Goal: Information Seeking & Learning: Learn about a topic

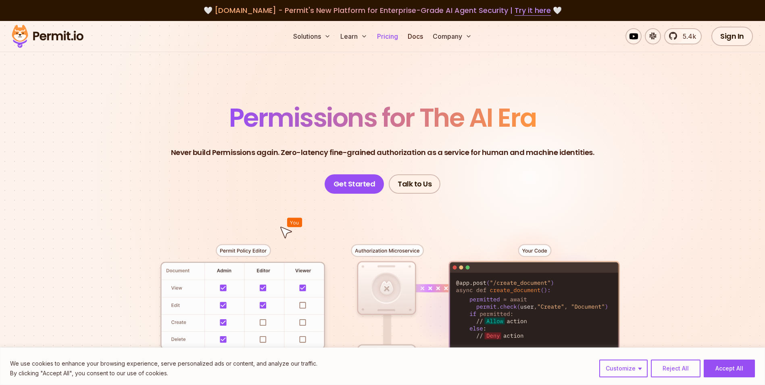
click at [380, 32] on link "Pricing" at bounding box center [387, 36] width 27 height 16
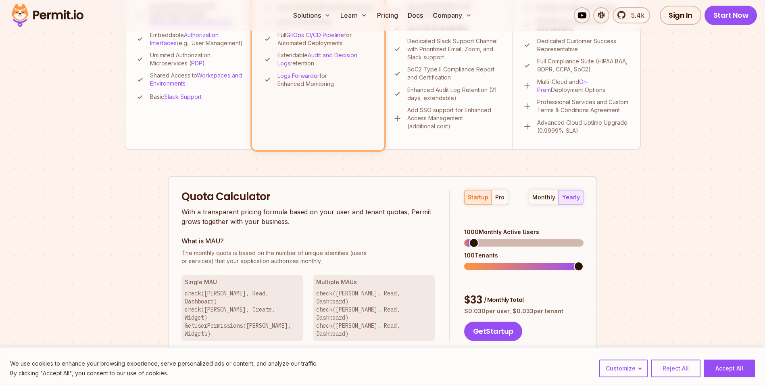
scroll to position [404, 0]
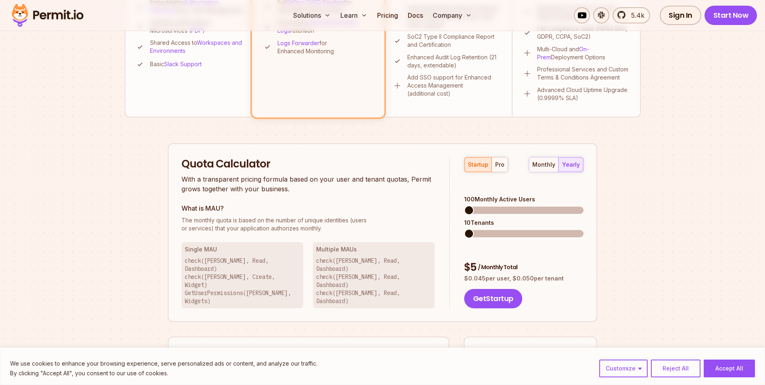
click at [464, 205] on span at bounding box center [469, 210] width 10 height 10
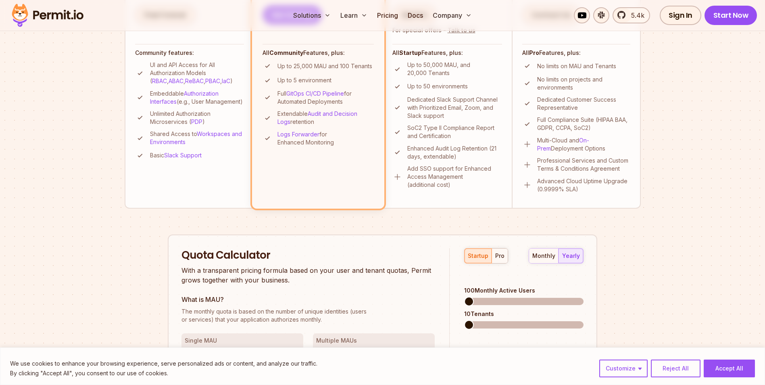
scroll to position [309, 0]
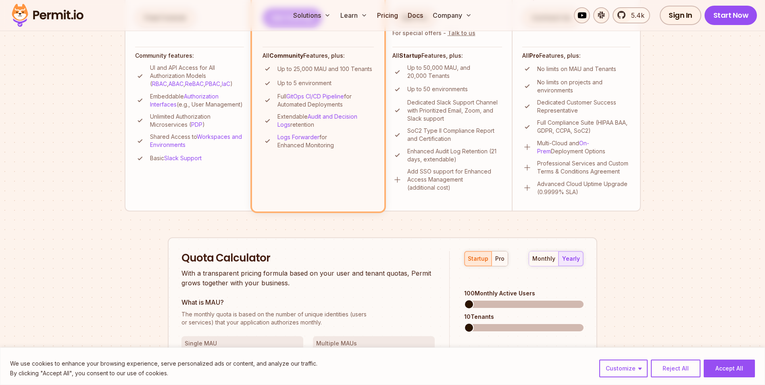
drag, startPoint x: 172, startPoint y: 235, endPoint x: 156, endPoint y: 230, distance: 16.5
click at [156, 230] on div "Permit Pricing From Free to Predictable Scaling From a startup with 100 users t…" at bounding box center [383, 170] width 516 height 763
drag, startPoint x: 156, startPoint y: 230, endPoint x: 145, endPoint y: 219, distance: 15.7
click at [145, 219] on div "Permit Pricing From Free to Predictable Scaling From a startup with 100 users t…" at bounding box center [383, 170] width 516 height 763
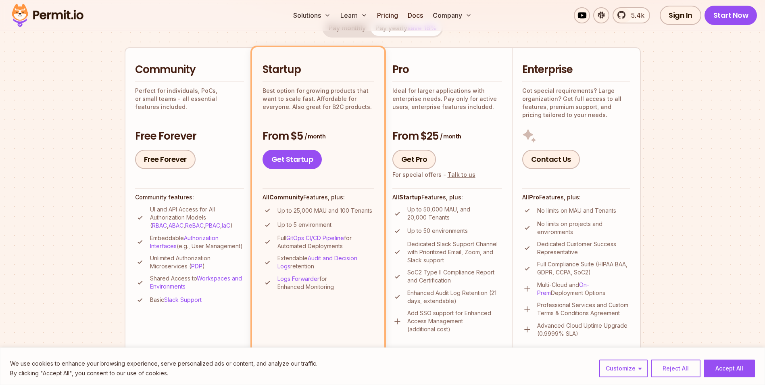
scroll to position [183, 0]
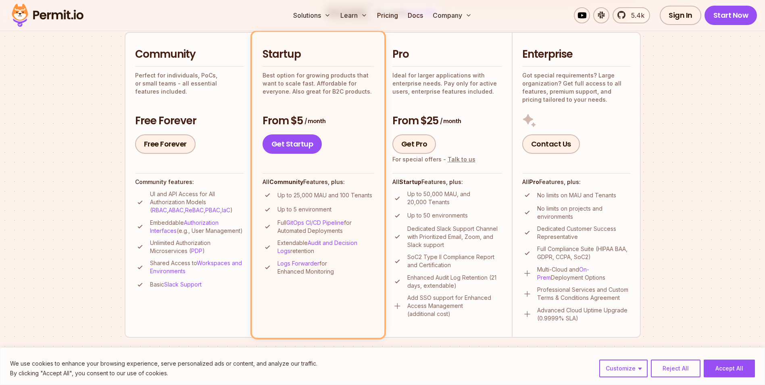
click at [194, 74] on p "Perfect for individuals, PoCs, or small teams - all essential features included." at bounding box center [189, 83] width 109 height 24
drag, startPoint x: 726, startPoint y: 367, endPoint x: 575, endPoint y: 308, distance: 162.5
click at [726, 367] on button "Accept All" at bounding box center [729, 369] width 51 height 18
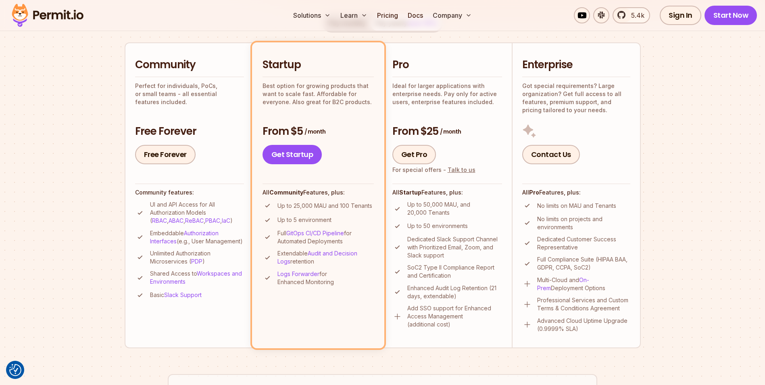
scroll to position [170, 0]
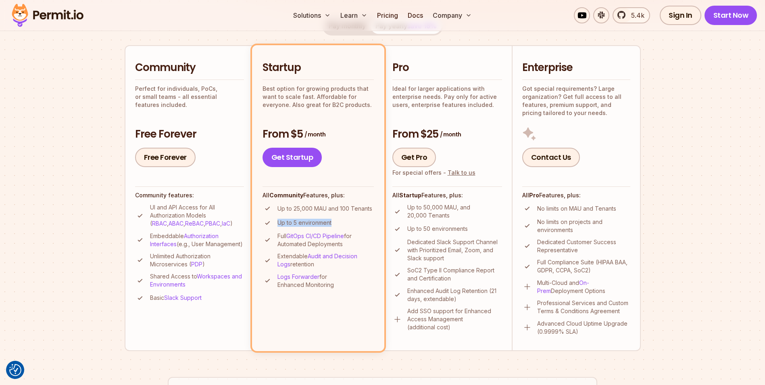
drag, startPoint x: 279, startPoint y: 220, endPoint x: 338, endPoint y: 215, distance: 59.1
click at [338, 215] on ul "Up to 25,000 MAU and 100 Tenants Up to 5 environment Full GitOps CI/CD Pipeline…" at bounding box center [318, 246] width 111 height 86
drag, startPoint x: 197, startPoint y: 256, endPoint x: 301, endPoint y: 227, distance: 107.7
click at [301, 227] on ul "Community Perfect for individuals, PoCs, or small teams - all essential feature…" at bounding box center [383, 197] width 516 height 305
drag, startPoint x: 301, startPoint y: 227, endPoint x: 329, endPoint y: 229, distance: 28.7
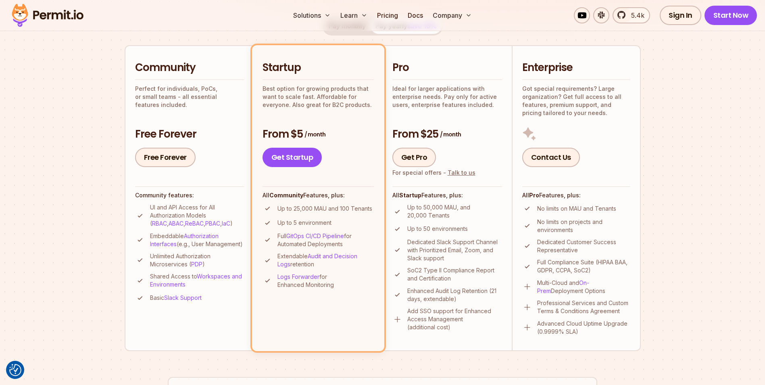
click at [329, 229] on ul "Up to 25,000 MAU and 100 Tenants Up to 5 environment Full GitOps CI/CD Pipeline…" at bounding box center [318, 246] width 111 height 86
drag, startPoint x: 285, startPoint y: 207, endPoint x: 330, endPoint y: 207, distance: 45.6
click at [330, 207] on p "Up to 25,000 MAU and 100 Tenants" at bounding box center [325, 209] width 95 height 8
click at [335, 207] on p "Up to 25,000 MAU and 100 Tenants" at bounding box center [325, 209] width 95 height 8
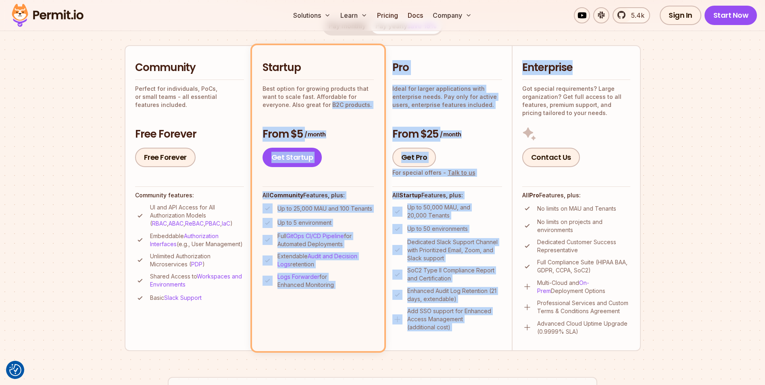
drag, startPoint x: 328, startPoint y: 105, endPoint x: 736, endPoint y: 76, distance: 408.6
click at [736, 76] on section "Permit Pricing From Free to Predictable Scaling From a startup with 100 users t…" at bounding box center [382, 287] width 765 height 873
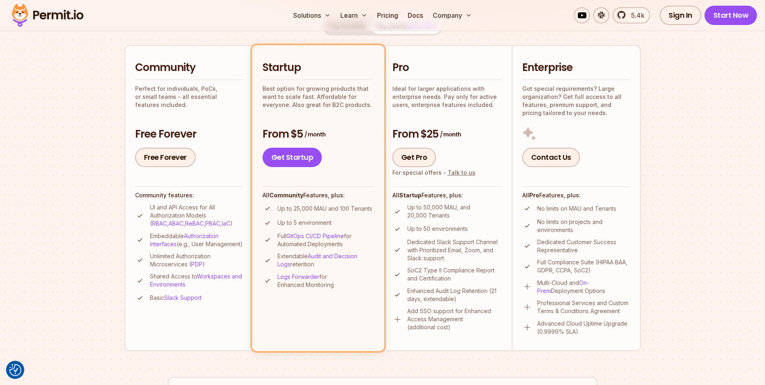
drag, startPoint x: 736, startPoint y: 76, endPoint x: 666, endPoint y: 82, distance: 70.0
click at [666, 82] on section "Permit Pricing From Free to Predictable Scaling From a startup with 100 users t…" at bounding box center [382, 287] width 765 height 873
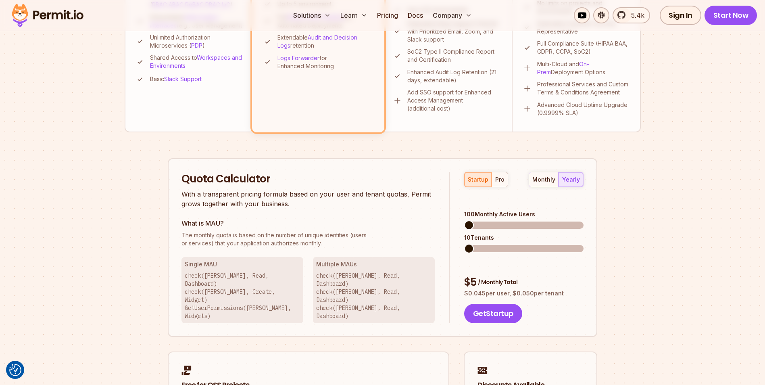
scroll to position [368, 0]
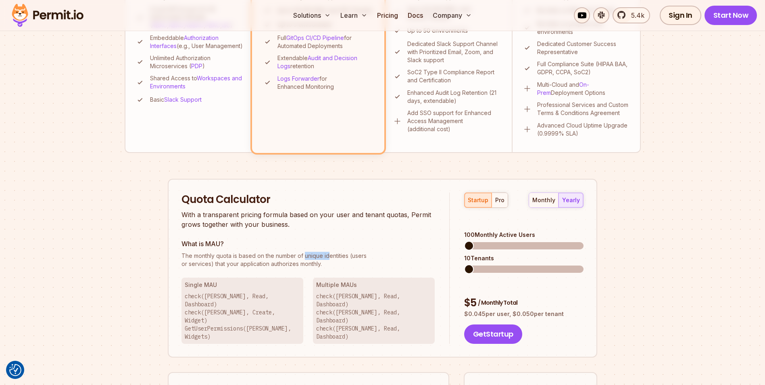
drag, startPoint x: 304, startPoint y: 255, endPoint x: 328, endPoint y: 255, distance: 24.2
click at [328, 255] on span "The monthly quota is based on the number of unique identities (users" at bounding box center [308, 256] width 253 height 8
drag, startPoint x: 328, startPoint y: 255, endPoint x: 355, endPoint y: 255, distance: 27.0
click at [355, 255] on span "The monthly quota is based on the number of unique identities (users" at bounding box center [308, 256] width 253 height 8
click at [209, 263] on p "The monthly quota is based on the number of unique identities (users or service…" at bounding box center [308, 260] width 253 height 16
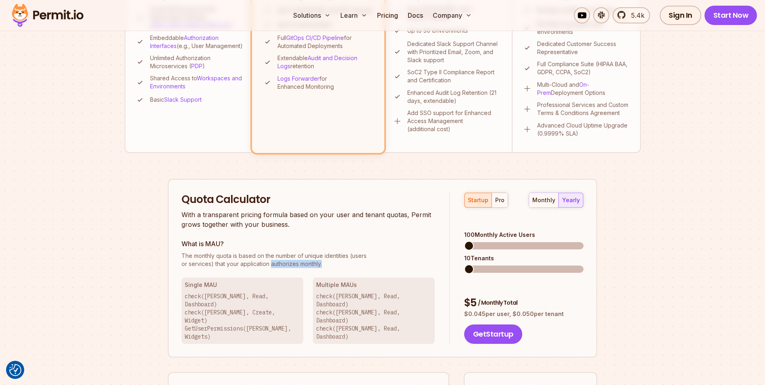
drag, startPoint x: 270, startPoint y: 266, endPoint x: 343, endPoint y: 270, distance: 73.1
click at [343, 270] on div "Quota Calculator With a transparent pricing formula based on your user and tena…" at bounding box center [316, 268] width 268 height 152
click at [507, 231] on div "100 Monthly Active Users" at bounding box center [523, 235] width 119 height 8
click at [464, 241] on span at bounding box center [469, 246] width 10 height 10
click at [199, 263] on p "The monthly quota is based on the number of unique identities (users or service…" at bounding box center [308, 260] width 253 height 16
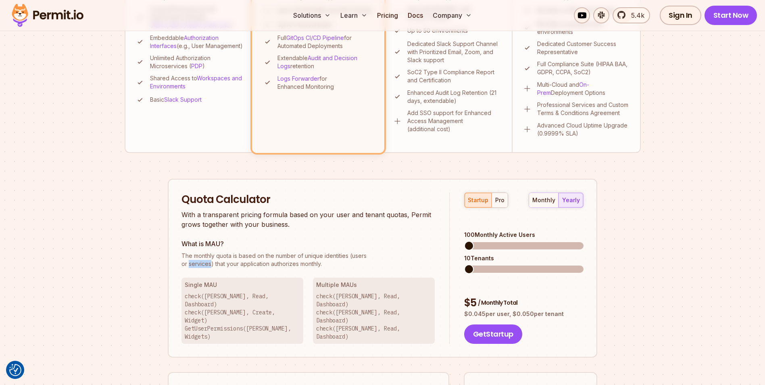
click at [199, 263] on p "The monthly quota is based on the number of unique identities (users or service…" at bounding box center [308, 260] width 253 height 16
drag, startPoint x: 199, startPoint y: 263, endPoint x: 263, endPoint y: 266, distance: 64.2
click at [263, 266] on p "The monthly quota is based on the number of unique identities (users or service…" at bounding box center [308, 260] width 253 height 16
click at [206, 297] on p "check([PERSON_NAME], Read, Dashboard) check([PERSON_NAME], Create, Widget) GetU…" at bounding box center [242, 316] width 115 height 48
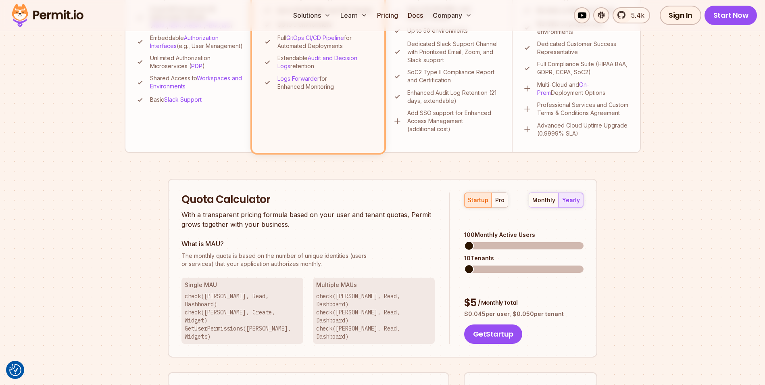
drag, startPoint x: 206, startPoint y: 297, endPoint x: 213, endPoint y: 304, distance: 9.7
click at [213, 304] on p "check([PERSON_NAME], Read, Dashboard) check([PERSON_NAME], Create, Widget) GetU…" at bounding box center [242, 316] width 115 height 48
drag, startPoint x: 213, startPoint y: 304, endPoint x: 255, endPoint y: 312, distance: 41.9
click at [255, 312] on p "check([PERSON_NAME], Read, Dashboard) check([PERSON_NAME], Create, Widget) GetU…" at bounding box center [242, 316] width 115 height 48
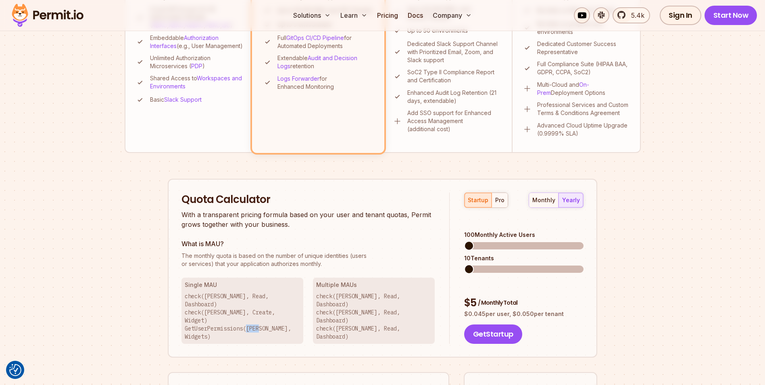
click at [255, 312] on p "check([PERSON_NAME], Read, Dashboard) check([PERSON_NAME], Create, Widget) GetU…" at bounding box center [242, 316] width 115 height 48
drag, startPoint x: 255, startPoint y: 312, endPoint x: 268, endPoint y: 313, distance: 13.8
click at [268, 313] on p "check([PERSON_NAME], Read, Dashboard) check([PERSON_NAME], Create, Widget) GetU…" at bounding box center [242, 316] width 115 height 48
drag, startPoint x: 466, startPoint y: 277, endPoint x: 527, endPoint y: 278, distance: 61.3
click at [527, 296] on div "$ 5 / Monthly Total" at bounding box center [523, 303] width 119 height 15
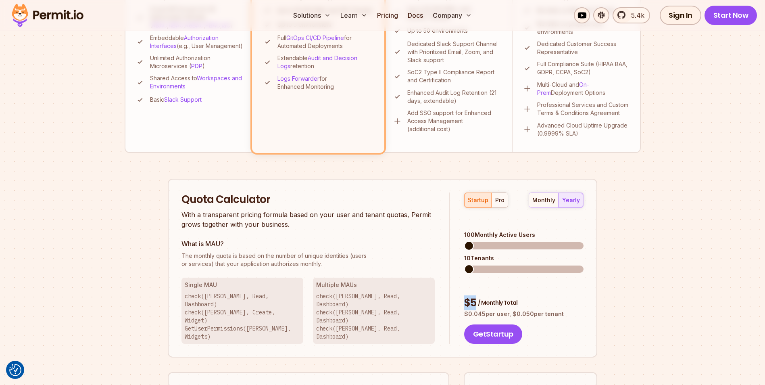
drag, startPoint x: 527, startPoint y: 278, endPoint x: 464, endPoint y: 247, distance: 70.9
click at [464, 247] on div "startup pro monthly yearly 100 Monthly Active Users 10 Tenants $ 5 / Monthly To…" at bounding box center [517, 268] width 134 height 152
click at [688, 166] on section "Permit Pricing From Free to Predictable Scaling From a startup with 100 users t…" at bounding box center [382, 89] width 765 height 873
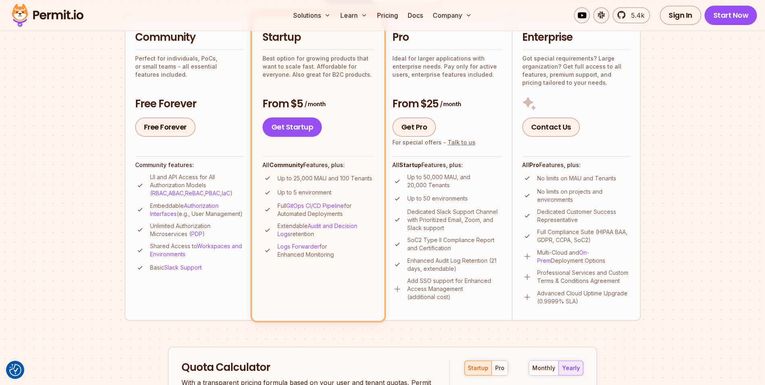
scroll to position [221, 0]
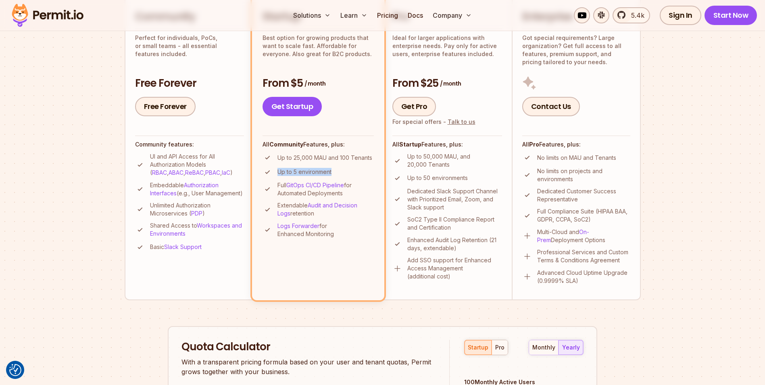
drag, startPoint x: 333, startPoint y: 171, endPoint x: 277, endPoint y: 174, distance: 56.6
click at [277, 174] on li "Up to 5 environment" at bounding box center [318, 172] width 111 height 10
drag, startPoint x: 277, startPoint y: 174, endPoint x: 327, endPoint y: 174, distance: 50.4
click at [327, 174] on p "Up to 5 environment" at bounding box center [305, 172] width 54 height 8
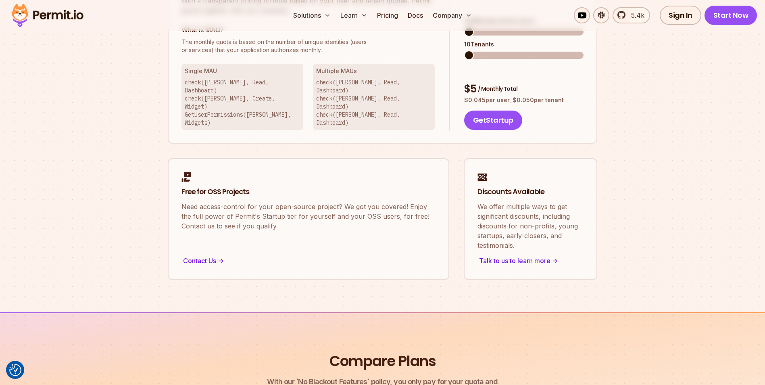
scroll to position [460, 0]
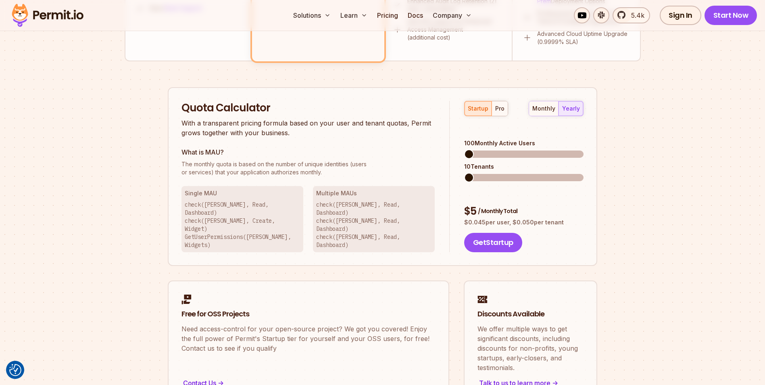
drag, startPoint x: 344, startPoint y: 121, endPoint x: 324, endPoint y: 121, distance: 19.8
click at [324, 121] on p "With a transparent pricing formula based on your user and tenant quotas, Permit…" at bounding box center [308, 127] width 253 height 19
drag, startPoint x: 324, startPoint y: 121, endPoint x: 309, endPoint y: 121, distance: 15.7
click at [309, 121] on p "With a transparent pricing formula based on your user and tenant quotas, Permit…" at bounding box center [308, 127] width 253 height 19
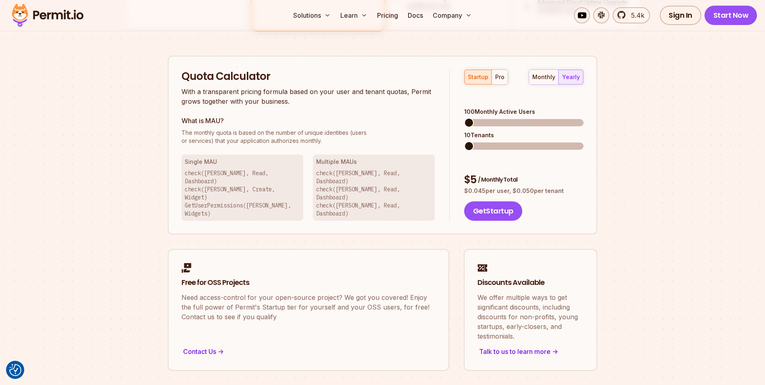
scroll to position [455, 0]
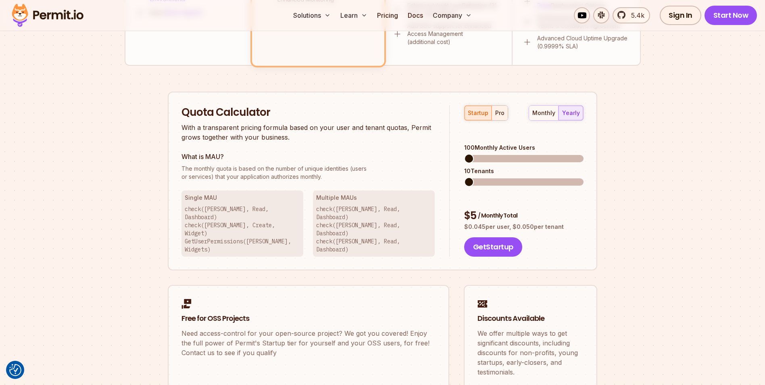
click at [502, 117] on div "pro" at bounding box center [500, 113] width 9 height 8
click at [464, 154] on span at bounding box center [469, 159] width 10 height 10
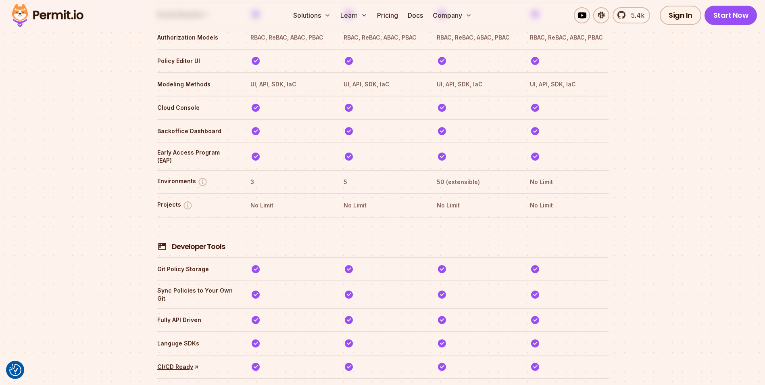
scroll to position [1306, 0]
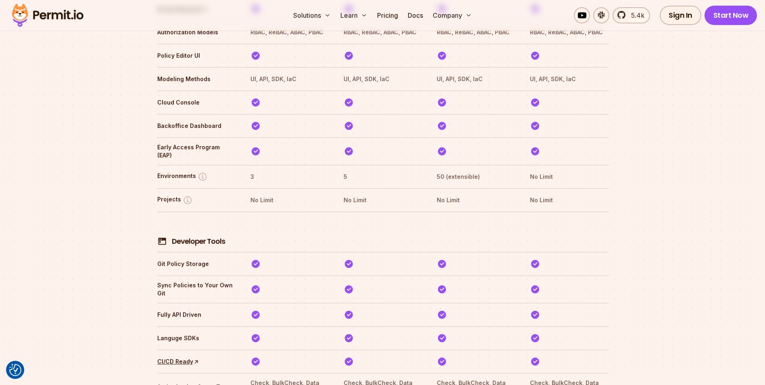
drag, startPoint x: 328, startPoint y: 198, endPoint x: 291, endPoint y: 198, distance: 37.9
click at [291, 217] on th at bounding box center [289, 232] width 79 height 30
drag, startPoint x: 291, startPoint y: 198, endPoint x: 263, endPoint y: 197, distance: 27.5
click at [263, 217] on th at bounding box center [289, 232] width 79 height 30
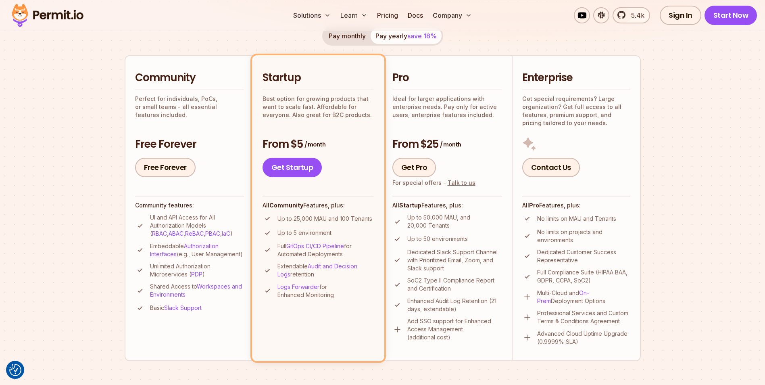
scroll to position [159, 0]
click at [415, 83] on h2 "Pro" at bounding box center [448, 78] width 110 height 15
click at [401, 77] on h2 "Pro" at bounding box center [448, 78] width 110 height 15
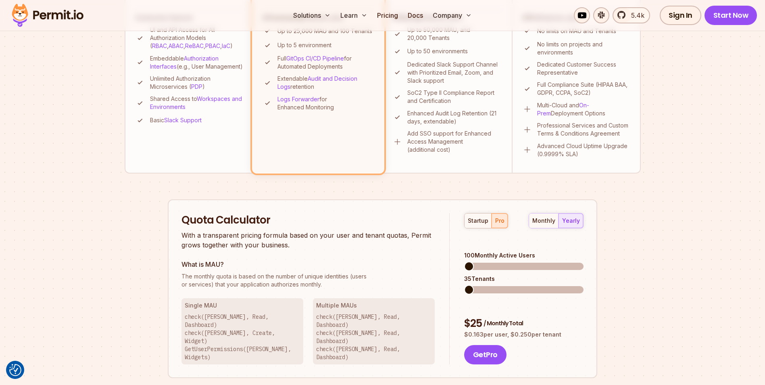
click at [580, 223] on div "monthly yearly" at bounding box center [556, 220] width 55 height 15
click at [545, 223] on div "monthly" at bounding box center [544, 221] width 23 height 8
click at [565, 220] on div "yearly" at bounding box center [571, 221] width 18 height 8
click at [549, 222] on div "monthly" at bounding box center [544, 221] width 23 height 8
click at [574, 219] on div "yearly" at bounding box center [571, 221] width 18 height 8
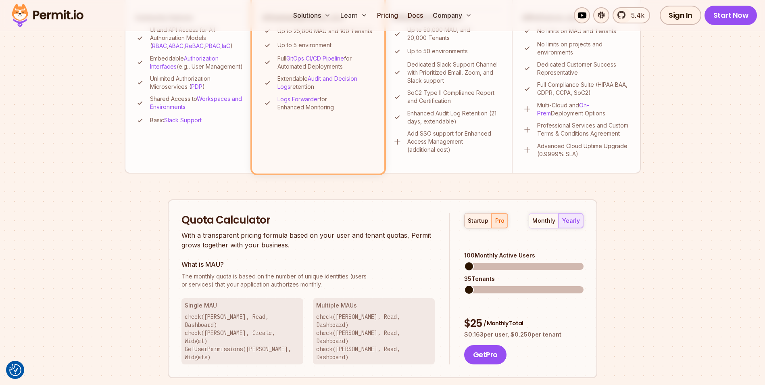
click at [485, 220] on div "startup" at bounding box center [478, 221] width 21 height 8
click at [550, 215] on button "monthly" at bounding box center [543, 220] width 29 height 15
click at [572, 218] on div "yearly" at bounding box center [571, 221] width 18 height 8
click at [551, 222] on div "monthly" at bounding box center [544, 221] width 23 height 8
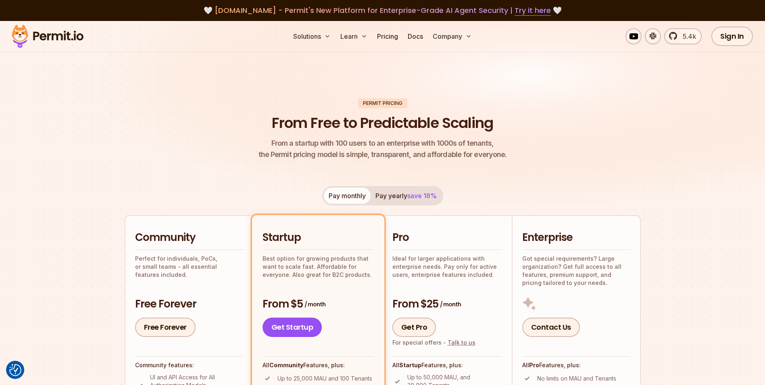
scroll to position [13, 0]
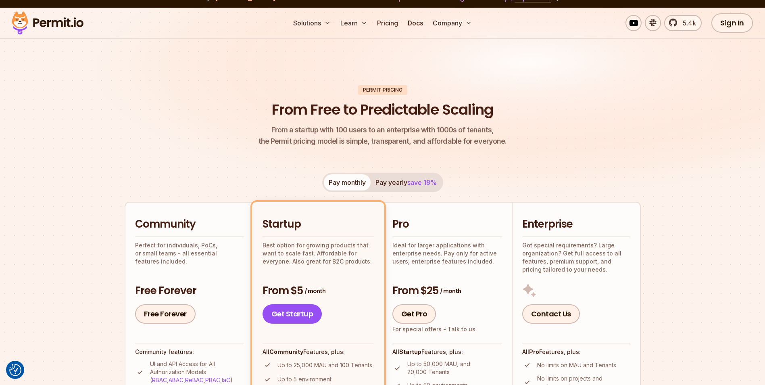
click at [378, 181] on button "Pay yearly save 18%" at bounding box center [406, 182] width 71 height 16
click at [351, 183] on button "Pay monthly" at bounding box center [347, 182] width 47 height 16
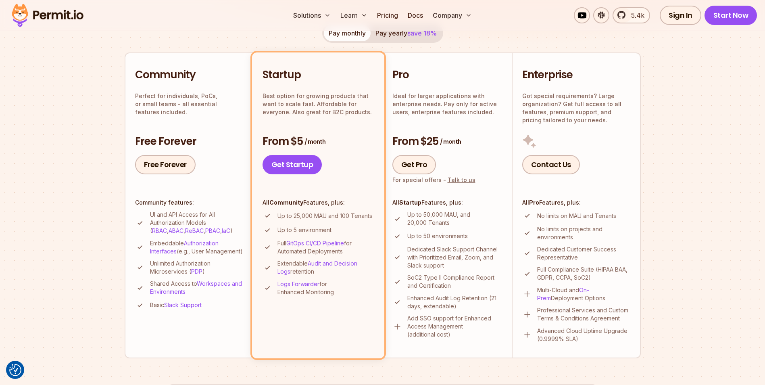
scroll to position [161, 0]
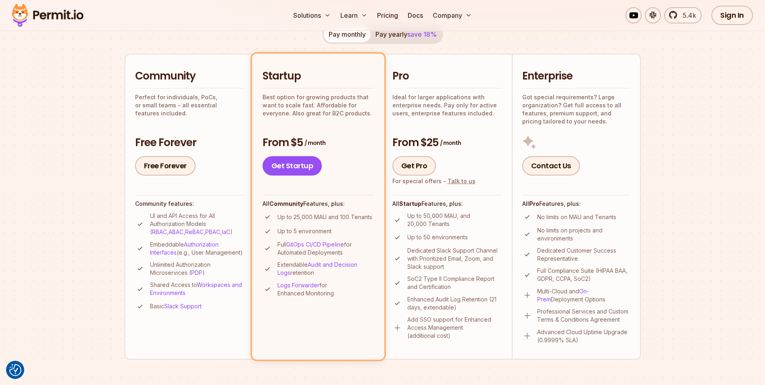
click at [392, 39] on button "Pay yearly save 18%" at bounding box center [406, 34] width 71 height 16
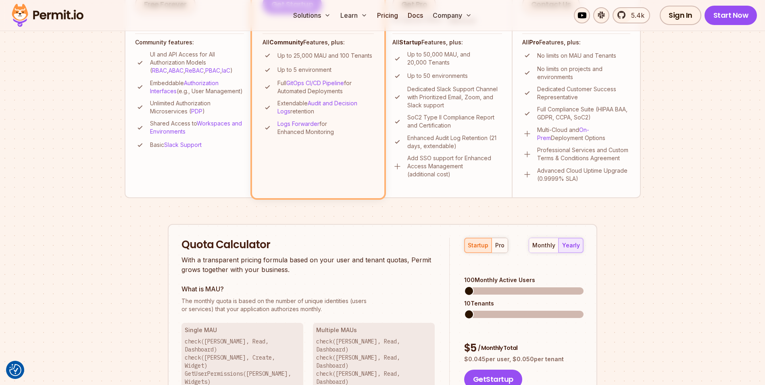
scroll to position [336, 0]
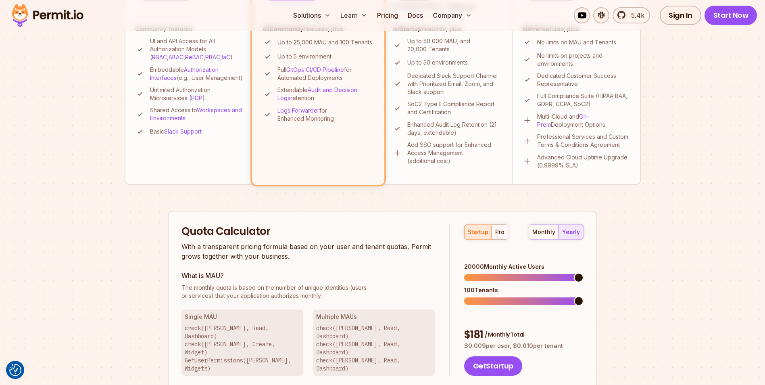
click at [584, 273] on span at bounding box center [579, 278] width 10 height 10
click at [501, 227] on button "pro" at bounding box center [500, 232] width 16 height 15
click at [584, 273] on span at bounding box center [579, 278] width 10 height 10
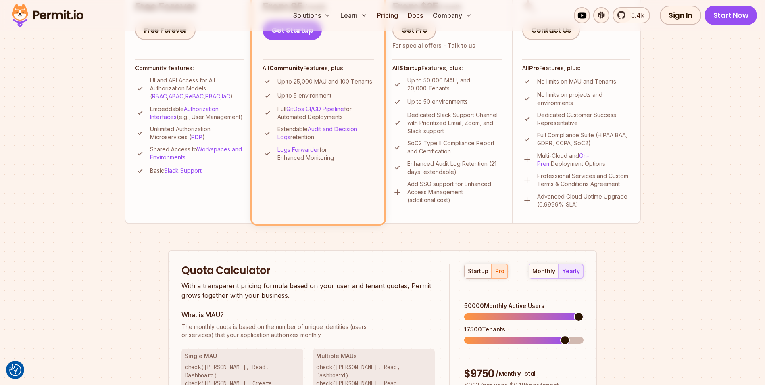
scroll to position [296, 0]
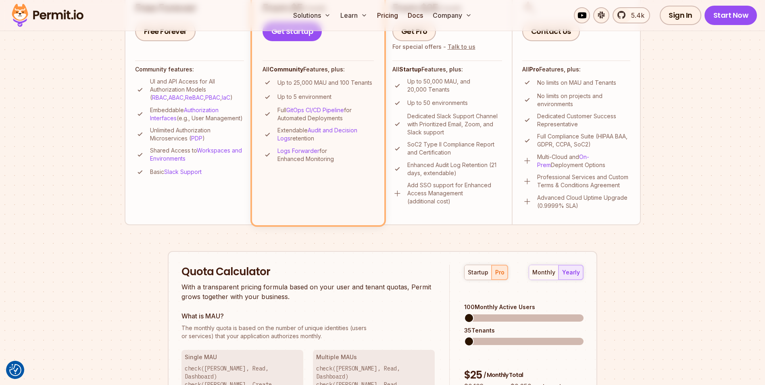
click at [464, 313] on span at bounding box center [469, 318] width 10 height 10
click at [474, 276] on div "startup" at bounding box center [478, 272] width 21 height 8
click at [464, 313] on span at bounding box center [469, 318] width 10 height 10
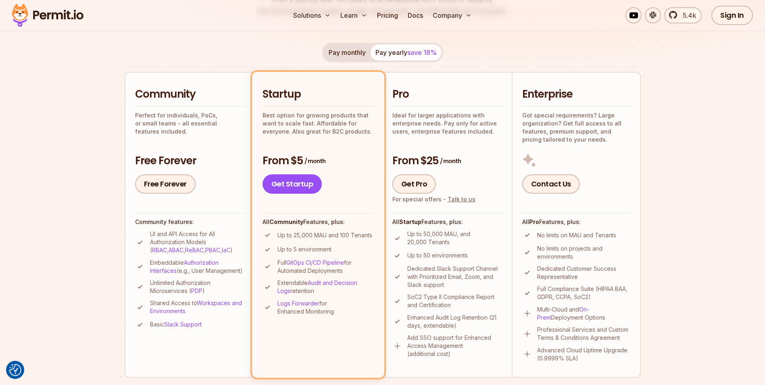
scroll to position [169, 0]
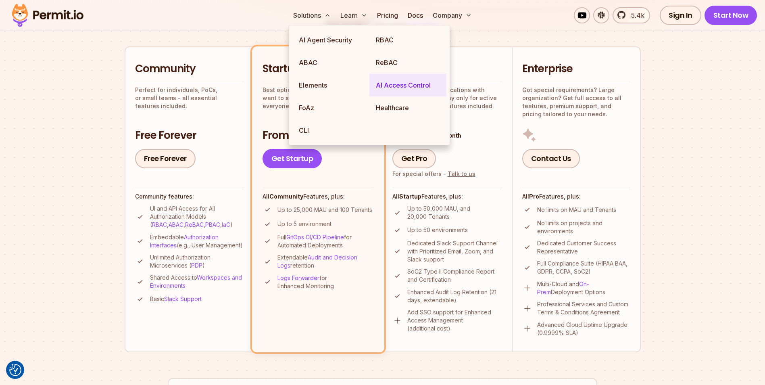
click at [411, 87] on link "AI Access Control" at bounding box center [408, 85] width 77 height 23
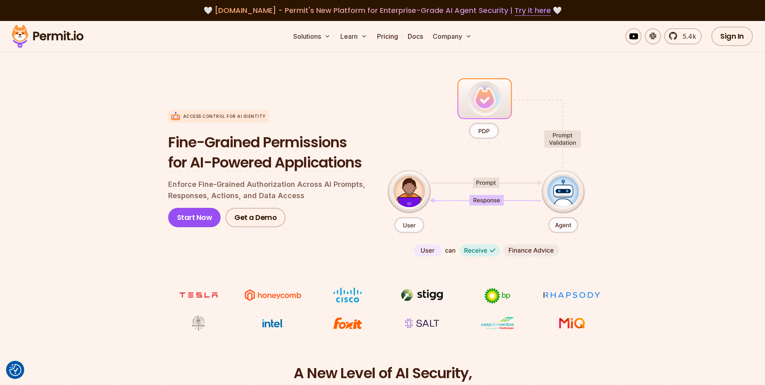
click at [114, 111] on section "Access control for AI Identity Fine-Grained Permissions for AI-Powered Applicat…" at bounding box center [382, 204] width 765 height 320
click at [123, 323] on section "Access control for AI Identity Fine-Grained Permissions for AI-Powered Applicat…" at bounding box center [382, 204] width 765 height 320
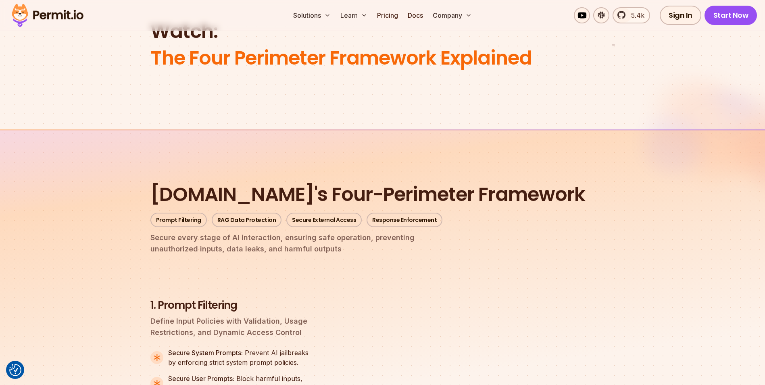
scroll to position [646, 0]
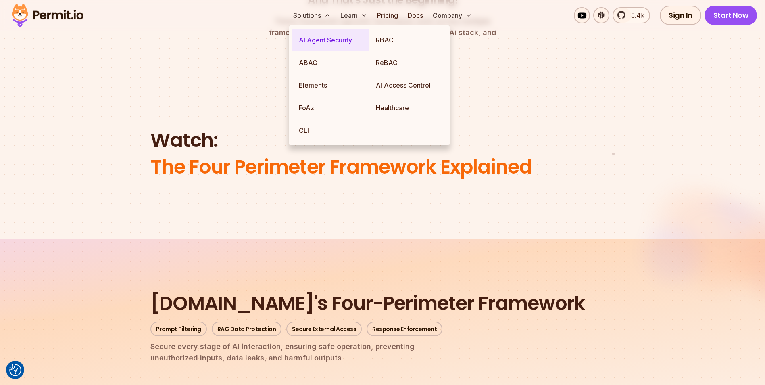
click at [323, 37] on link "AI Agent Security" at bounding box center [331, 40] width 77 height 23
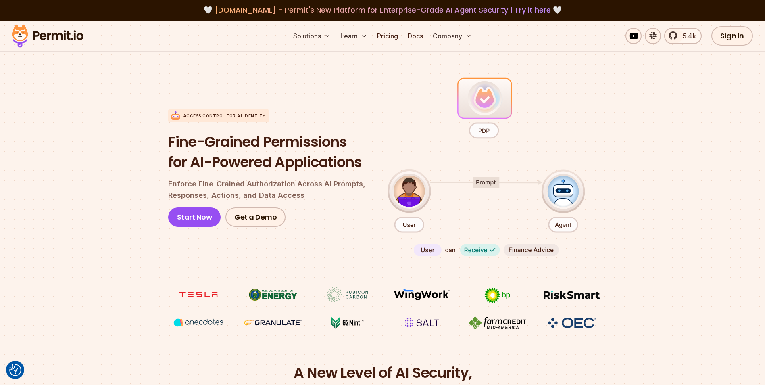
scroll to position [0, 0]
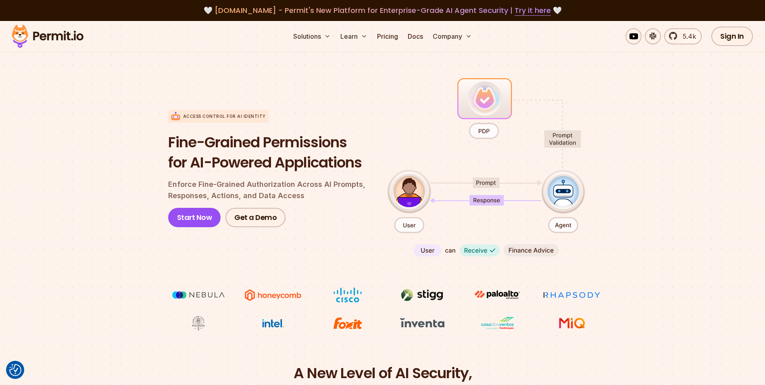
click at [749, 61] on section "Access control for AI Identity Fine-Grained Permissions for AI-Powered Applicat…" at bounding box center [382, 204] width 765 height 320
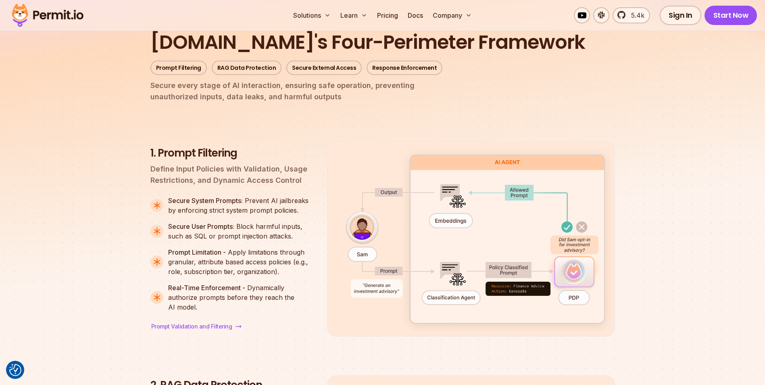
scroll to position [941, 0]
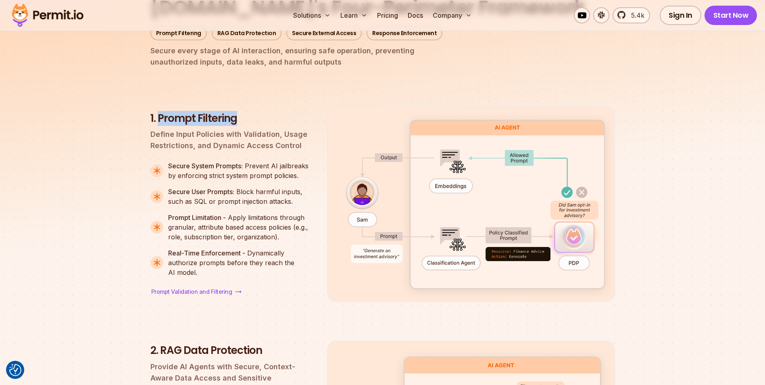
drag, startPoint x: 160, startPoint y: 183, endPoint x: 250, endPoint y: 188, distance: 90.1
click at [250, 126] on h3 "1. Prompt Filtering" at bounding box center [233, 118] width 164 height 15
drag, startPoint x: 250, startPoint y: 188, endPoint x: 233, endPoint y: 240, distance: 53.9
click at [235, 180] on p "Secure System Prompts: Prevent AI jailbreaks by enforcing strict system prompt …" at bounding box center [241, 170] width 146 height 19
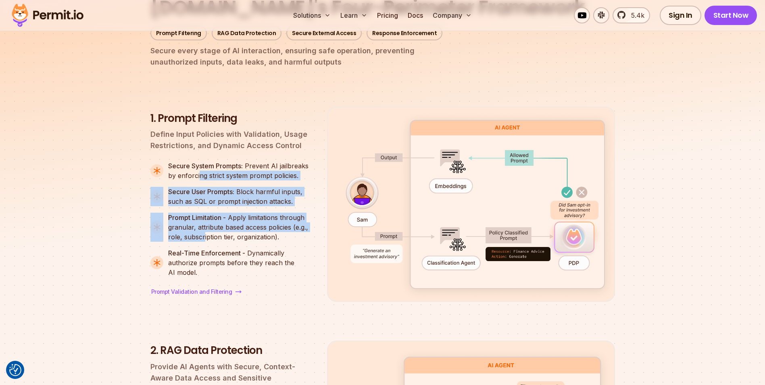
drag, startPoint x: 199, startPoint y: 241, endPoint x: 204, endPoint y: 311, distance: 70.0
click at [204, 277] on ul "Secure System Prompts: Prevent AI jailbreaks by enforcing strict system prompt …" at bounding box center [233, 219] width 164 height 116
drag, startPoint x: 204, startPoint y: 311, endPoint x: 169, endPoint y: 262, distance: 59.9
click at [169, 196] on strong "Secure User Prompts:" at bounding box center [201, 192] width 66 height 8
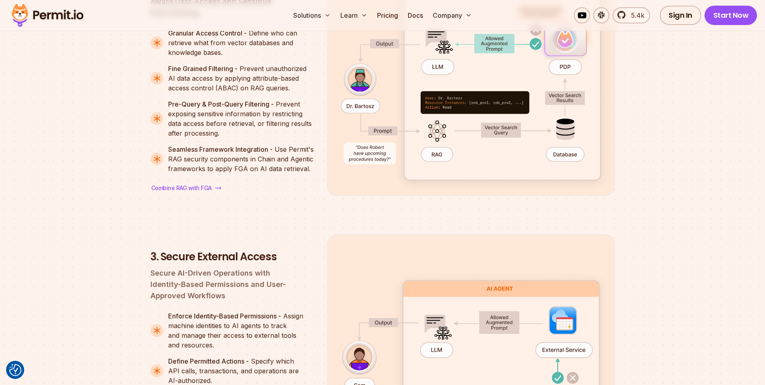
scroll to position [1318, 0]
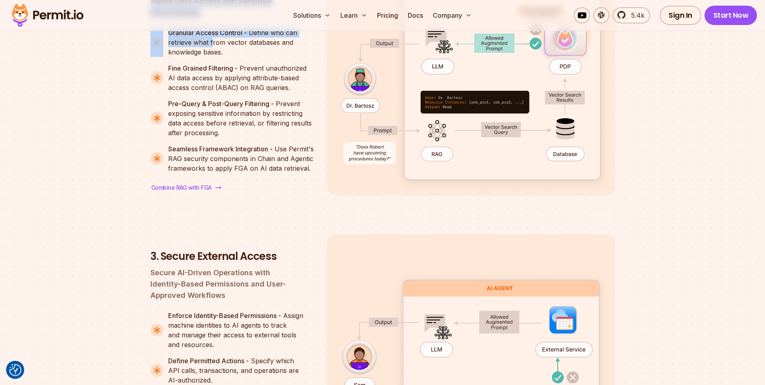
drag, startPoint x: 163, startPoint y: 41, endPoint x: 213, endPoint y: 98, distance: 75.5
click at [213, 98] on div "2. RAG Data Protection Provide AI Agents with Secure, Context-Aware Data Access…" at bounding box center [233, 80] width 164 height 226
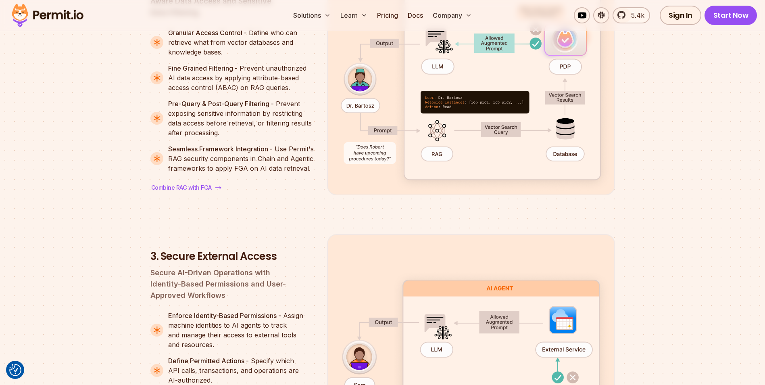
drag, startPoint x: 213, startPoint y: 98, endPoint x: 213, endPoint y: 151, distance: 53.3
click at [213, 151] on ul "Granular Access Control - Define who can retrieve what from vector databases an…" at bounding box center [233, 100] width 164 height 145
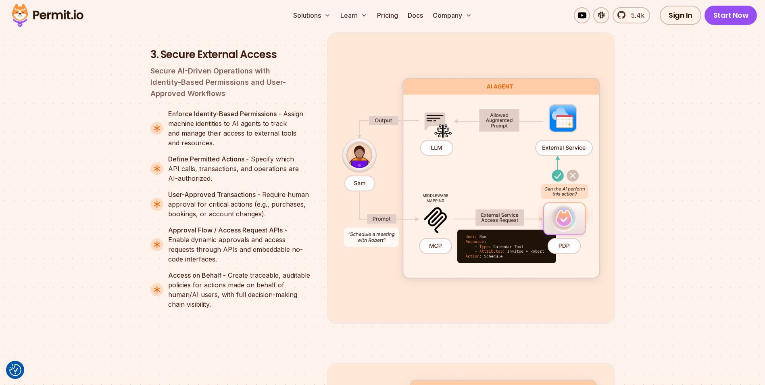
scroll to position [1547, 0]
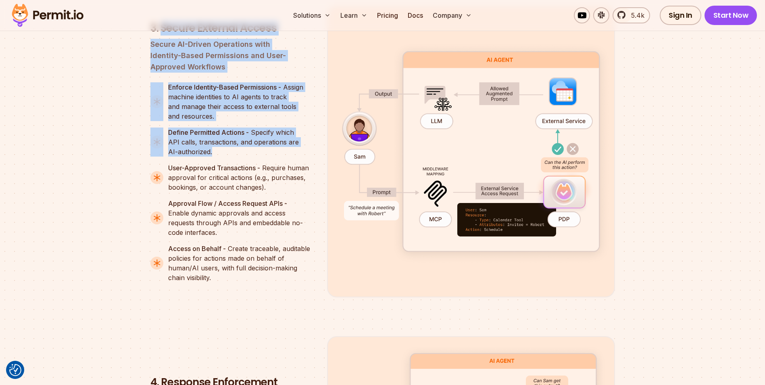
drag, startPoint x: 163, startPoint y: 95, endPoint x: 248, endPoint y: 223, distance: 153.7
click at [248, 223] on div "3. Secure External Access Secure AI-Driven Operations with Identity-Based Permi…" at bounding box center [233, 151] width 164 height 261
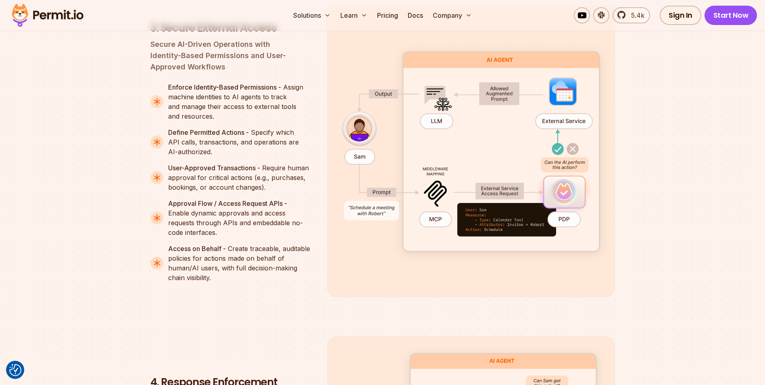
click at [205, 253] on strong "Access on Behalf -" at bounding box center [197, 249] width 58 height 8
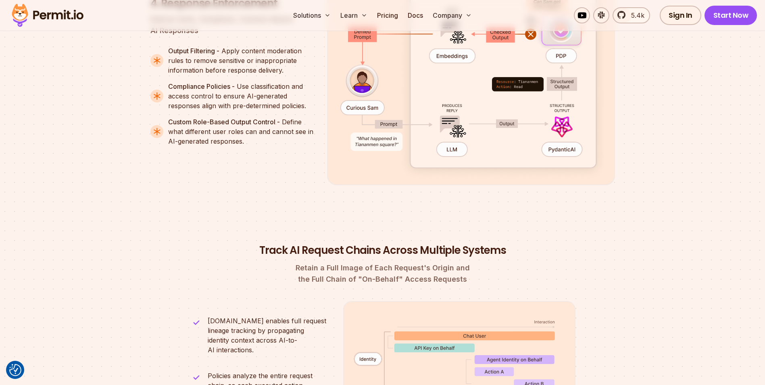
scroll to position [1924, 0]
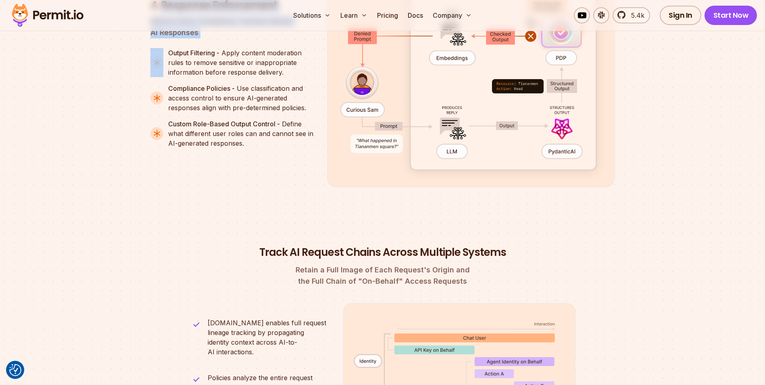
drag, startPoint x: 164, startPoint y: 113, endPoint x: 163, endPoint y: 73, distance: 39.6
click at [163, 73] on div "4. Response Enforcement Deliver Safe, Compliant, Context-Aware AI Responses Out…" at bounding box center [233, 73] width 164 height 150
drag, startPoint x: 163, startPoint y: 73, endPoint x: 187, endPoint y: 90, distance: 29.3
click at [187, 38] on p "Deliver Safe, Compliant, Context-Aware AI Responses" at bounding box center [233, 27] width 164 height 23
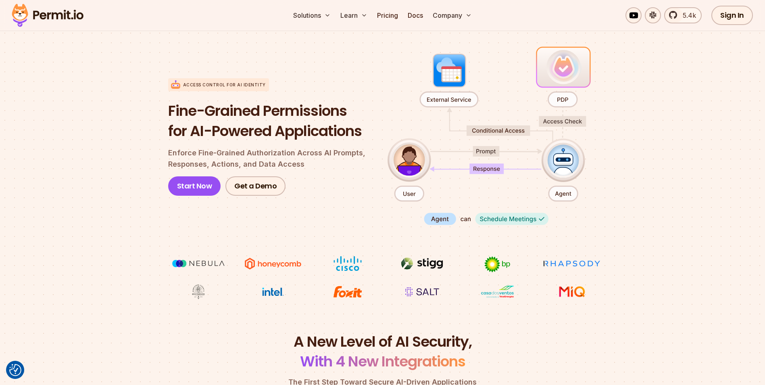
scroll to position [0, 0]
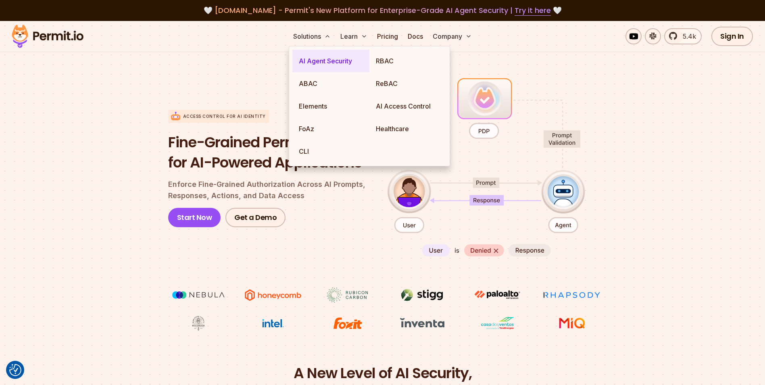
click at [329, 62] on link "AI Agent Security" at bounding box center [331, 61] width 77 height 23
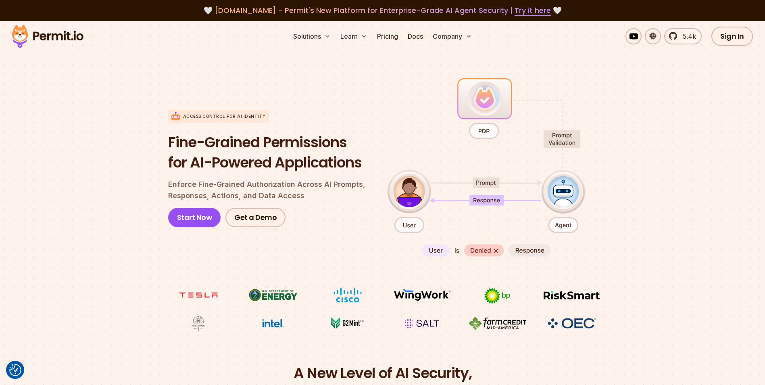
click at [672, 176] on section "Access control for AI Identity Fine-Grained Permissions for AI-Powered Applicat…" at bounding box center [382, 204] width 765 height 320
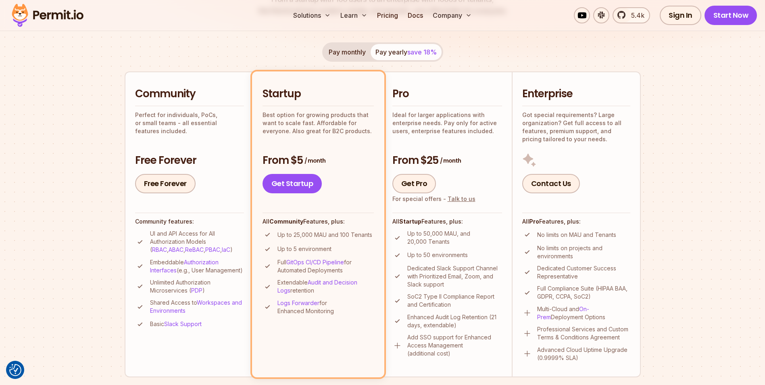
scroll to position [169, 0]
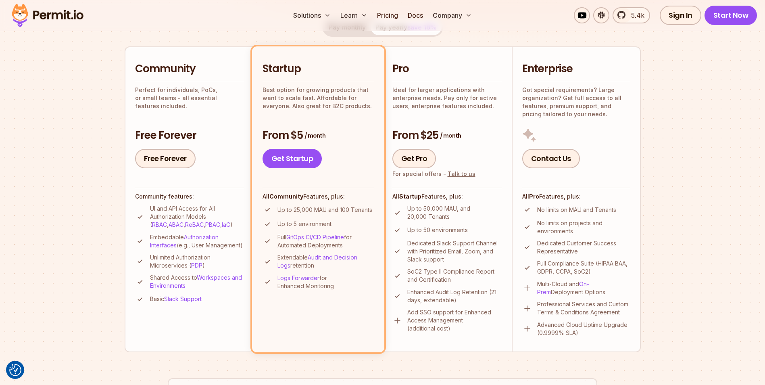
click at [166, 76] on h2 "Community" at bounding box center [189, 69] width 109 height 15
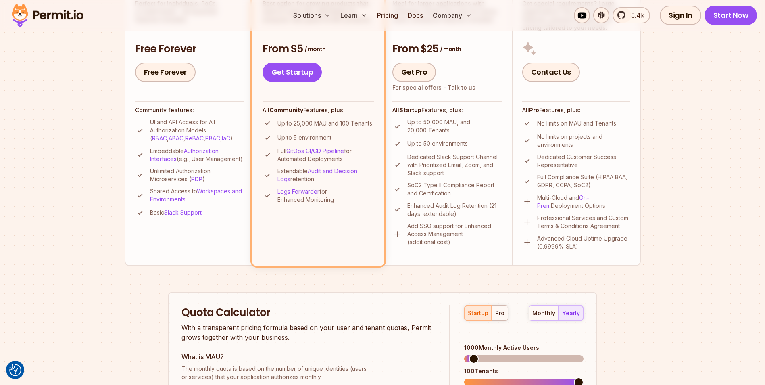
scroll to position [179, 0]
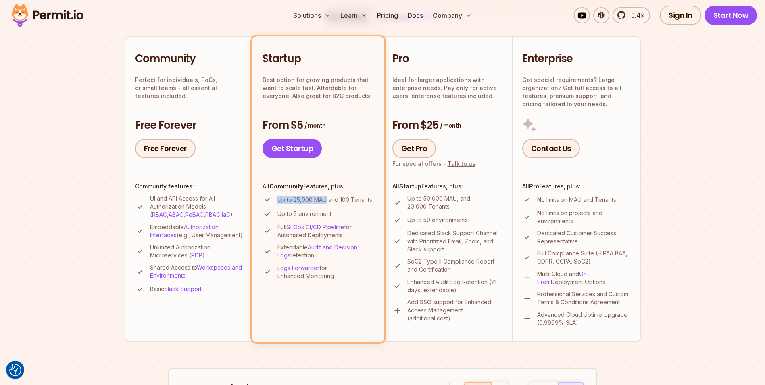
drag, startPoint x: 278, startPoint y: 198, endPoint x: 328, endPoint y: 198, distance: 49.2
click at [328, 198] on p "Up to 25,000 MAU and 100 Tenants" at bounding box center [325, 200] width 95 height 8
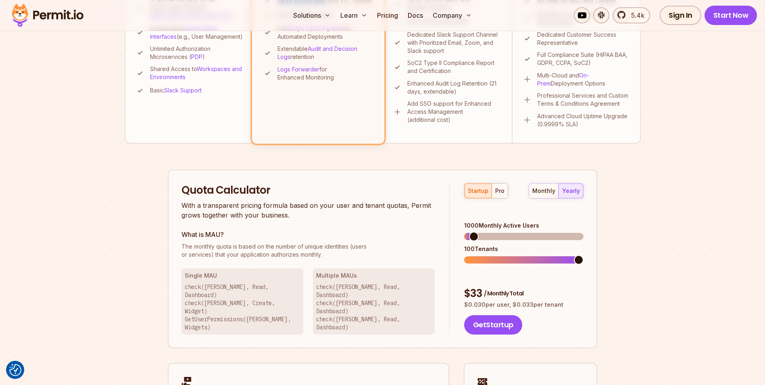
scroll to position [337, 0]
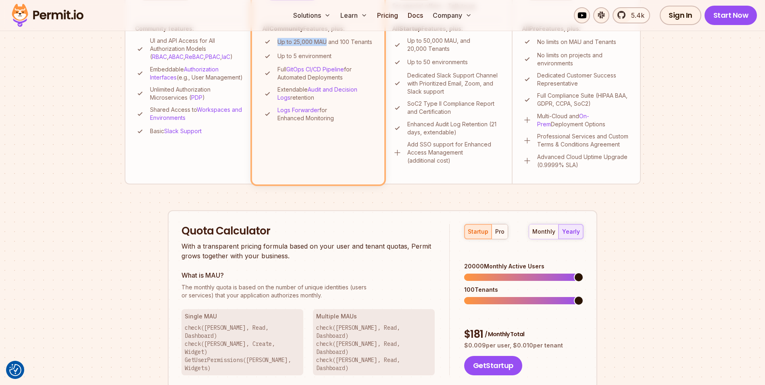
click at [584, 272] on span at bounding box center [579, 277] width 10 height 10
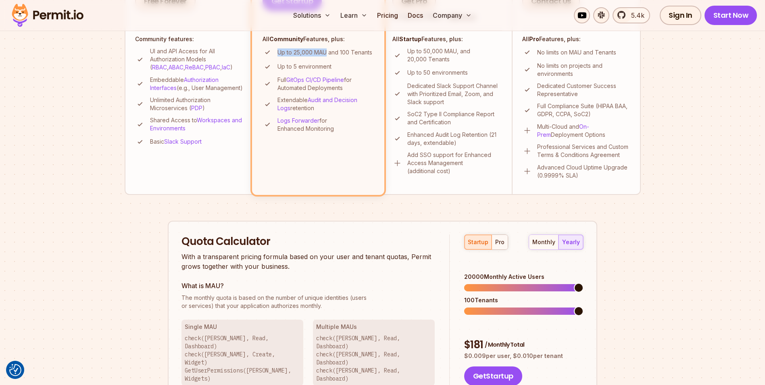
scroll to position [323, 0]
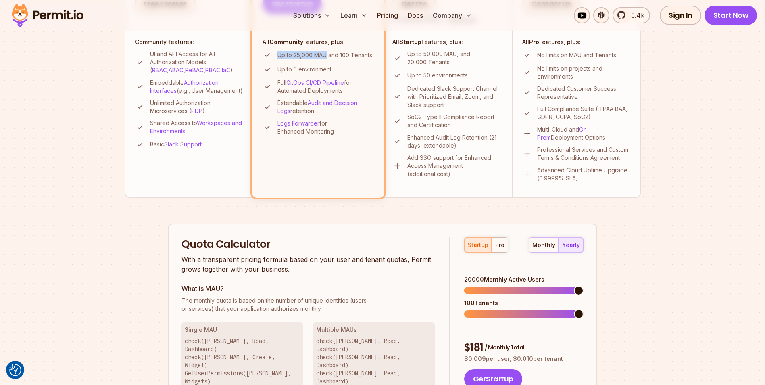
click at [297, 59] on p "Up to 25,000 MAU and 100 Tenants" at bounding box center [325, 55] width 95 height 8
click at [584, 286] on span at bounding box center [579, 291] width 10 height 10
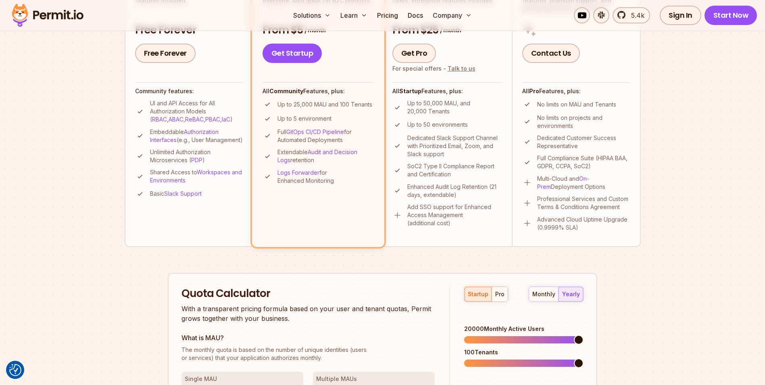
scroll to position [269, 0]
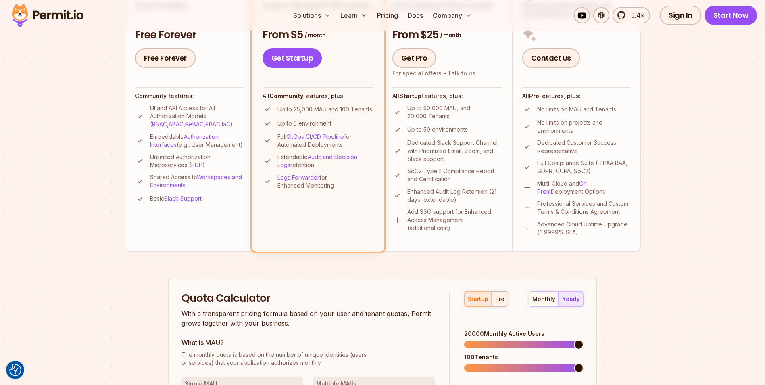
click at [496, 301] on div "pro" at bounding box center [500, 299] width 9 height 8
click at [584, 340] on span at bounding box center [579, 345] width 10 height 10
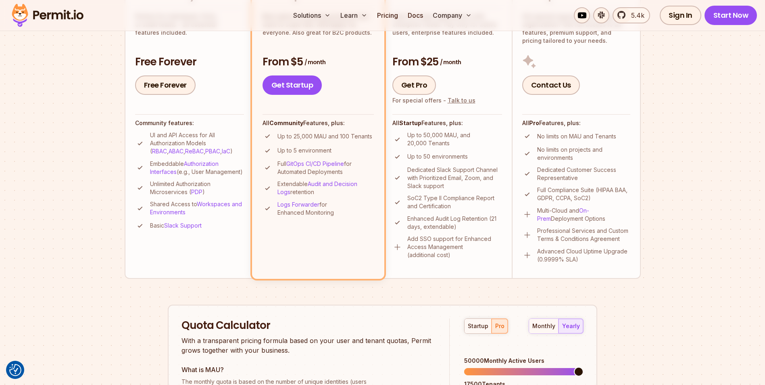
scroll to position [243, 0]
click at [475, 322] on div "startup" at bounding box center [478, 326] width 21 height 8
click at [464, 366] on span at bounding box center [469, 371] width 10 height 10
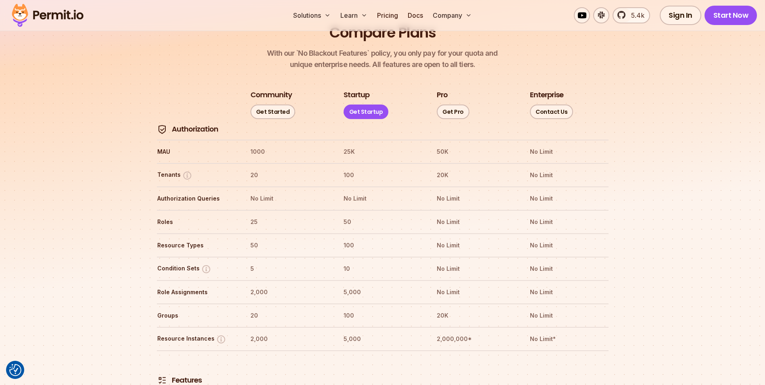
scroll to position [920, 0]
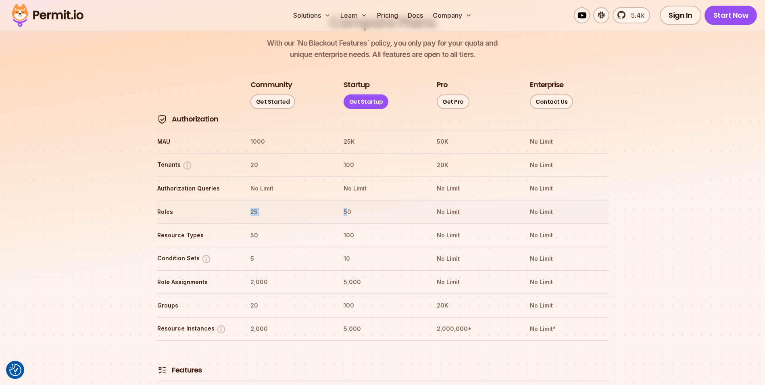
drag, startPoint x: 251, startPoint y: 188, endPoint x: 349, endPoint y: 185, distance: 97.7
click at [349, 200] on tr "Roles 25 50 No Limit No Limit" at bounding box center [383, 211] width 452 height 23
click at [349, 205] on th "50" at bounding box center [382, 211] width 79 height 13
drag, startPoint x: 249, startPoint y: 213, endPoint x: 261, endPoint y: 209, distance: 13.0
click at [261, 223] on tr "Resource Types 50 100 No Limit No Limit" at bounding box center [383, 234] width 452 height 23
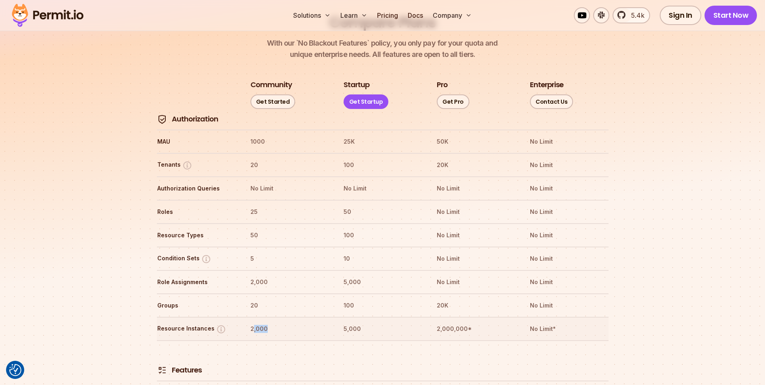
drag, startPoint x: 255, startPoint y: 305, endPoint x: 277, endPoint y: 305, distance: 22.6
click at [277, 322] on th "2,000" at bounding box center [289, 328] width 79 height 13
drag, startPoint x: 277, startPoint y: 305, endPoint x: 273, endPoint y: 255, distance: 49.8
click at [273, 276] on th "2,000" at bounding box center [289, 282] width 79 height 13
drag, startPoint x: 271, startPoint y: 257, endPoint x: 248, endPoint y: 256, distance: 23.0
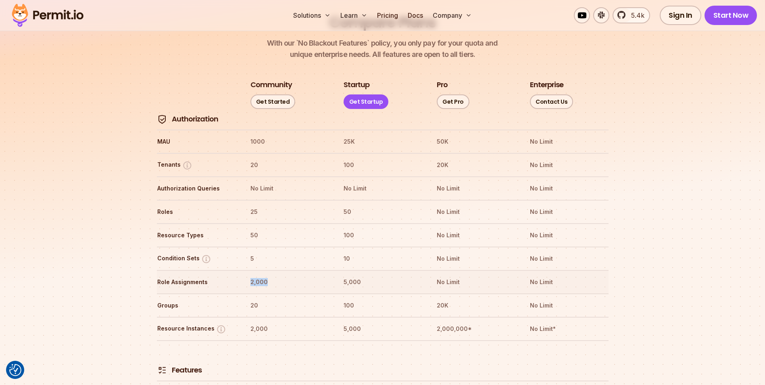
click at [248, 270] on tr "Role Assignments 2,000 5,000 No Limit No Limit" at bounding box center [383, 281] width 452 height 23
drag, startPoint x: 248, startPoint y: 256, endPoint x: 251, endPoint y: 229, distance: 26.8
click at [251, 252] on th "5" at bounding box center [289, 258] width 79 height 13
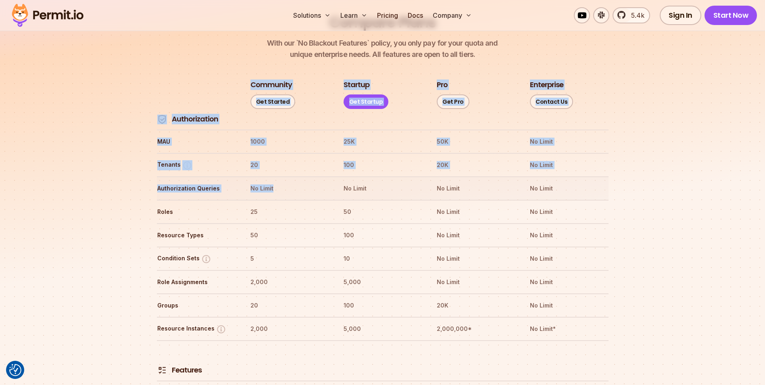
drag, startPoint x: 156, startPoint y: 165, endPoint x: 305, endPoint y: 163, distance: 148.9
drag, startPoint x: 305, startPoint y: 163, endPoint x: 269, endPoint y: 168, distance: 36.6
click at [269, 182] on th "No Limit" at bounding box center [289, 188] width 79 height 13
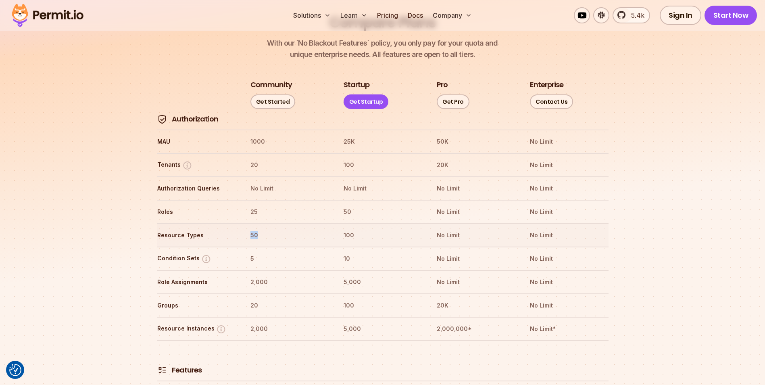
drag, startPoint x: 259, startPoint y: 210, endPoint x: 249, endPoint y: 209, distance: 10.2
click at [249, 223] on tr "Resource Types 50 100 No Limit No Limit" at bounding box center [383, 234] width 452 height 23
drag, startPoint x: 249, startPoint y: 209, endPoint x: 201, endPoint y: 209, distance: 48.0
click at [201, 229] on th "Resource Types" at bounding box center [196, 235] width 79 height 13
drag, startPoint x: 157, startPoint y: 212, endPoint x: 206, endPoint y: 213, distance: 48.4
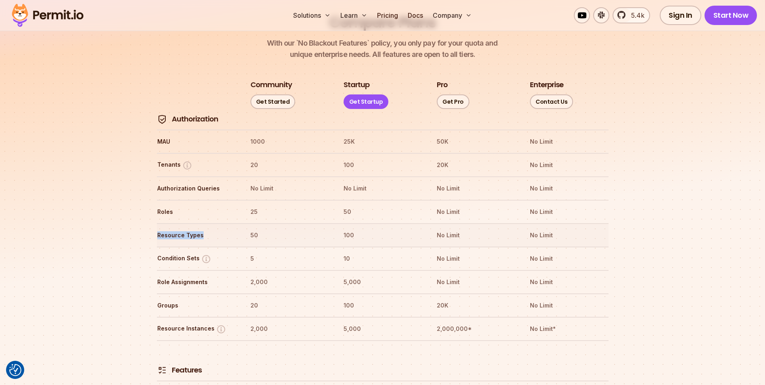
click at [206, 229] on th "Resource Types" at bounding box center [196, 235] width 79 height 13
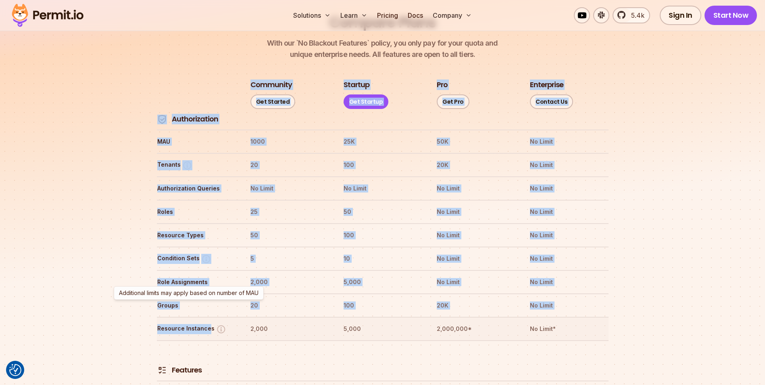
drag, startPoint x: 151, startPoint y: 307, endPoint x: 207, endPoint y: 308, distance: 56.1
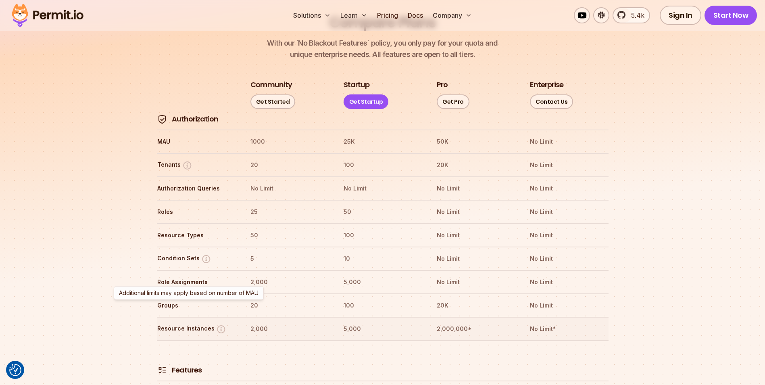
drag, startPoint x: 207, startPoint y: 308, endPoint x: 267, endPoint y: 308, distance: 60.5
click at [266, 322] on th "2,000" at bounding box center [289, 328] width 79 height 13
drag, startPoint x: 268, startPoint y: 304, endPoint x: 250, endPoint y: 306, distance: 17.8
click at [250, 322] on th "2,000" at bounding box center [289, 328] width 79 height 13
drag, startPoint x: 250, startPoint y: 306, endPoint x: 353, endPoint y: 308, distance: 103.7
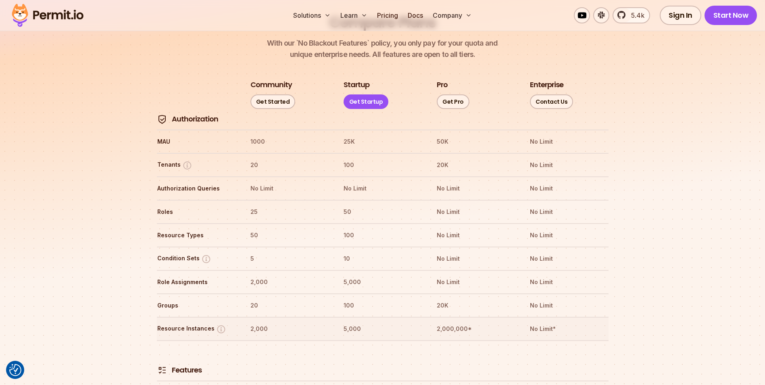
click at [353, 322] on th "5,000" at bounding box center [382, 328] width 79 height 13
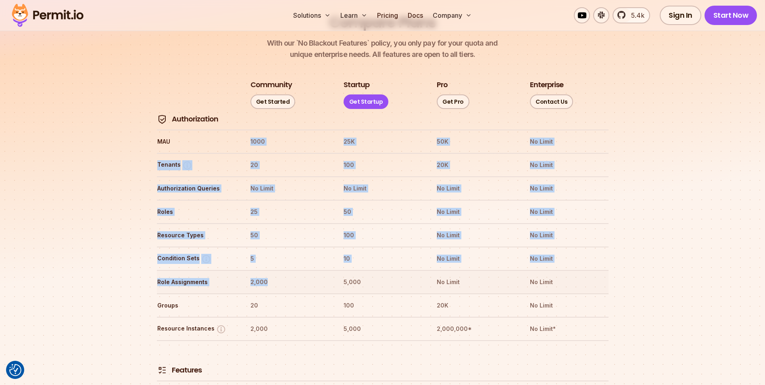
drag, startPoint x: 251, startPoint y: 118, endPoint x: 268, endPoint y: 260, distance: 143.1
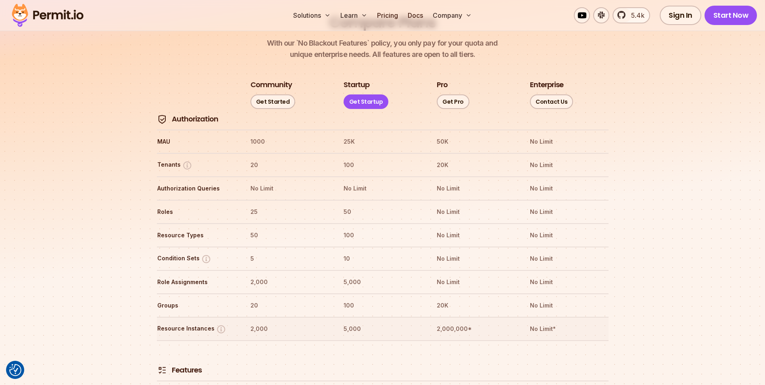
drag, startPoint x: 268, startPoint y: 260, endPoint x: 266, endPoint y: 302, distance: 41.7
click at [266, 322] on th "2,000" at bounding box center [289, 328] width 79 height 13
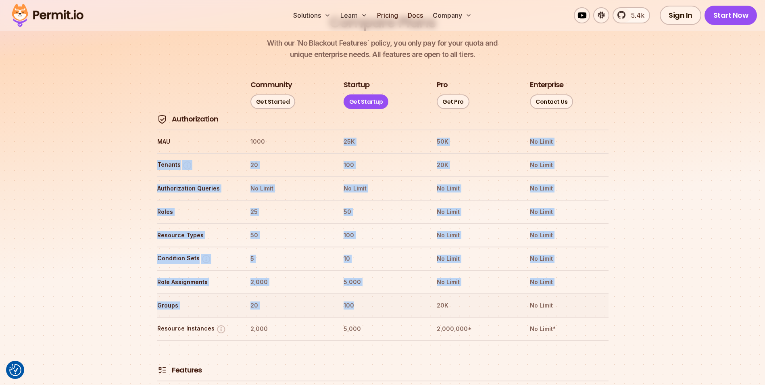
drag, startPoint x: 345, startPoint y: 115, endPoint x: 370, endPoint y: 290, distance: 177.4
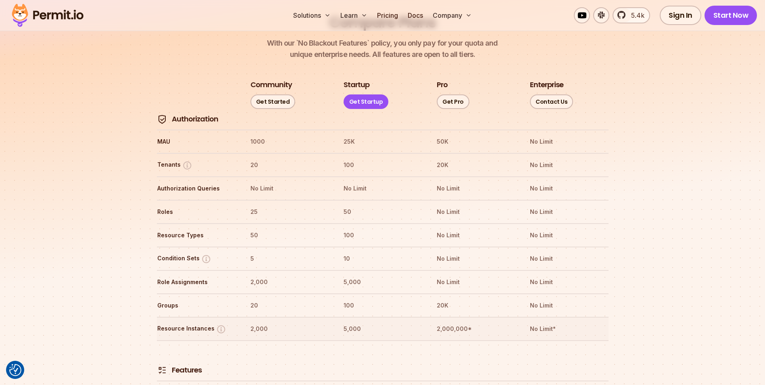
drag, startPoint x: 370, startPoint y: 290, endPoint x: 412, endPoint y: 299, distance: 42.6
click at [412, 322] on th "5,000" at bounding box center [382, 328] width 79 height 13
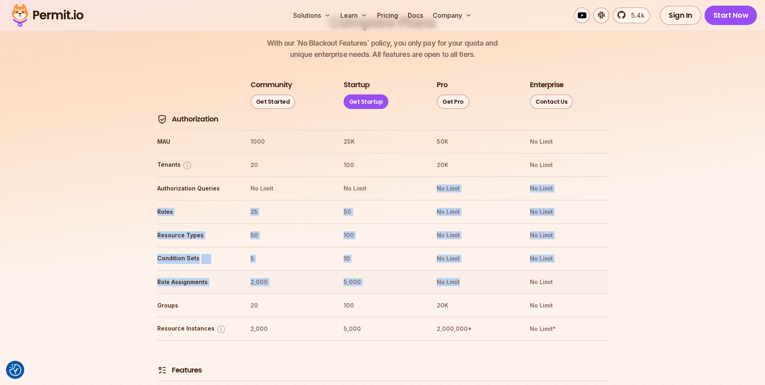
drag, startPoint x: 437, startPoint y: 165, endPoint x: 467, endPoint y: 258, distance: 98.1
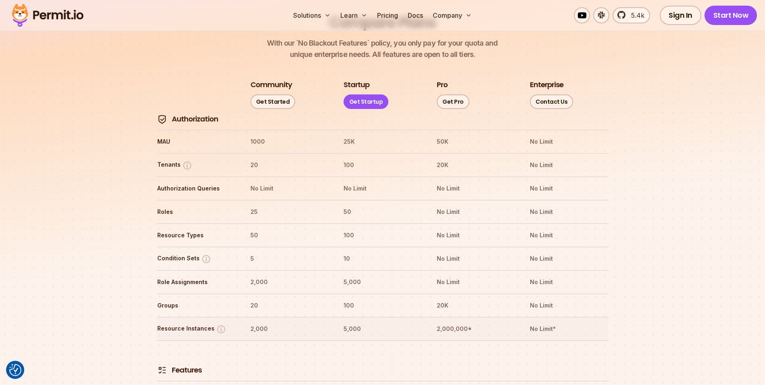
drag, startPoint x: 467, startPoint y: 258, endPoint x: 458, endPoint y: 307, distance: 49.6
click at [458, 322] on th "2,000,000*" at bounding box center [476, 328] width 79 height 13
drag, startPoint x: 437, startPoint y: 303, endPoint x: 470, endPoint y: 303, distance: 32.3
click at [470, 322] on th "2,000,000*" at bounding box center [476, 328] width 79 height 13
drag, startPoint x: 470, startPoint y: 303, endPoint x: 455, endPoint y: 305, distance: 14.6
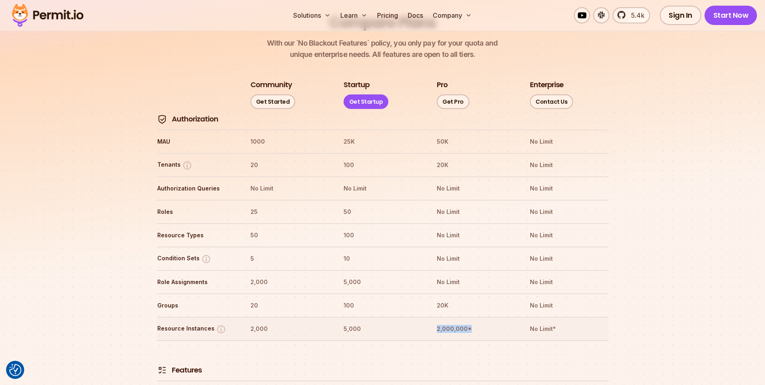
click at [455, 322] on th "2,000,000*" at bounding box center [476, 328] width 79 height 13
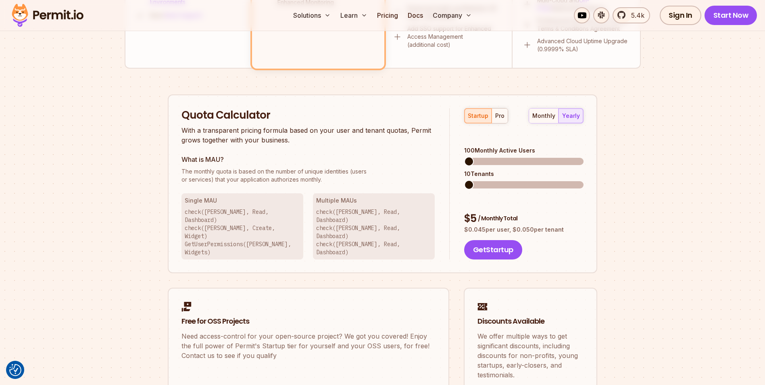
scroll to position [386, 0]
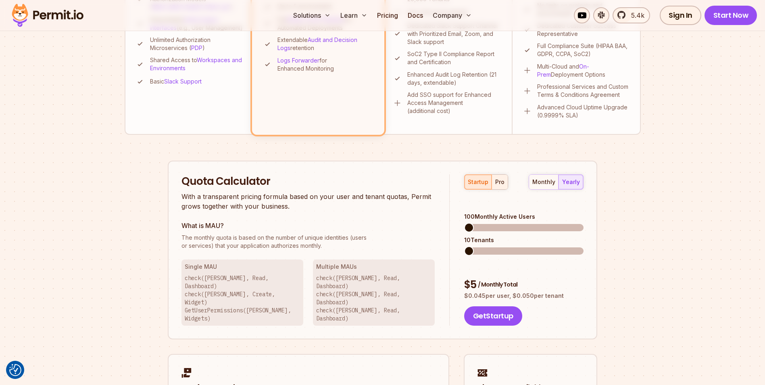
click at [505, 180] on button "pro" at bounding box center [500, 182] width 16 height 15
drag, startPoint x: 462, startPoint y: 259, endPoint x: 481, endPoint y: 260, distance: 18.6
click at [481, 260] on div "startup pro monthly yearly 100 Monthly Active Users 35 Tenants $ 25 / Monthly T…" at bounding box center [517, 250] width 134 height 152
drag, startPoint x: 481, startPoint y: 260, endPoint x: 467, endPoint y: 259, distance: 13.7
click at [467, 278] on div "$ 25 / Monthly Total" at bounding box center [523, 285] width 119 height 15
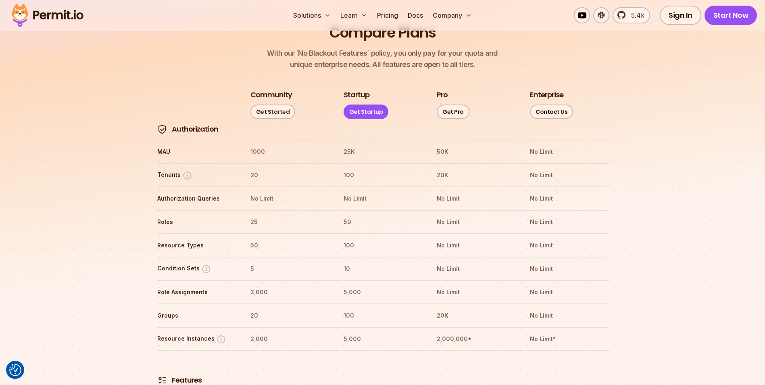
scroll to position [920, 0]
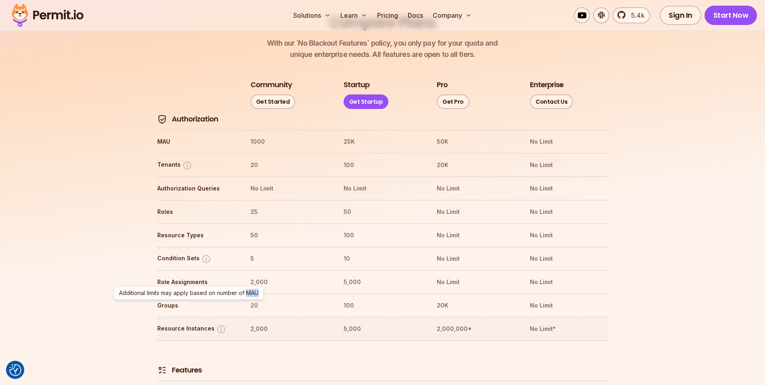
drag, startPoint x: 248, startPoint y: 291, endPoint x: 259, endPoint y: 290, distance: 10.5
click at [259, 290] on p "Additional limits may apply based on number of MAU" at bounding box center [189, 293] width 140 height 8
click at [274, 322] on th "2,000" at bounding box center [289, 328] width 79 height 13
drag, startPoint x: 202, startPoint y: 294, endPoint x: 229, endPoint y: 291, distance: 27.7
click at [229, 291] on p "Additional limits may apply based on number of MAU" at bounding box center [189, 293] width 140 height 8
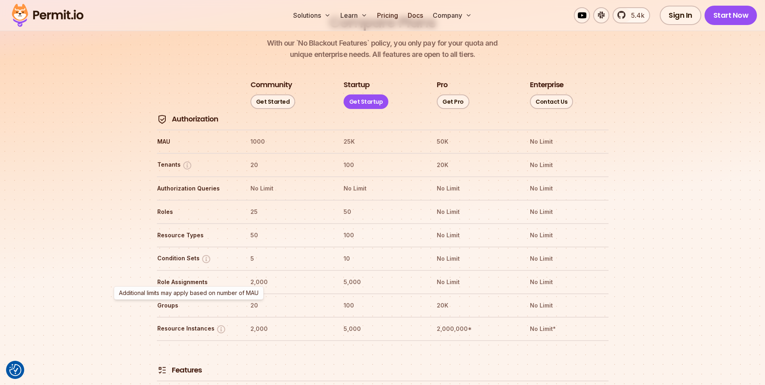
drag, startPoint x: 229, startPoint y: 291, endPoint x: 238, endPoint y: 291, distance: 8.9
click at [238, 291] on p "Additional limits may apply based on number of MAU" at bounding box center [189, 293] width 140 height 8
click at [244, 296] on p "Additional limits may apply based on number of MAU" at bounding box center [189, 293] width 140 height 8
click at [442, 317] on tr "Resource Instances 2,000 5,000 2,000,000* No Limit*" at bounding box center [383, 328] width 452 height 23
drag, startPoint x: 437, startPoint y: 304, endPoint x: 475, endPoint y: 299, distance: 38.6
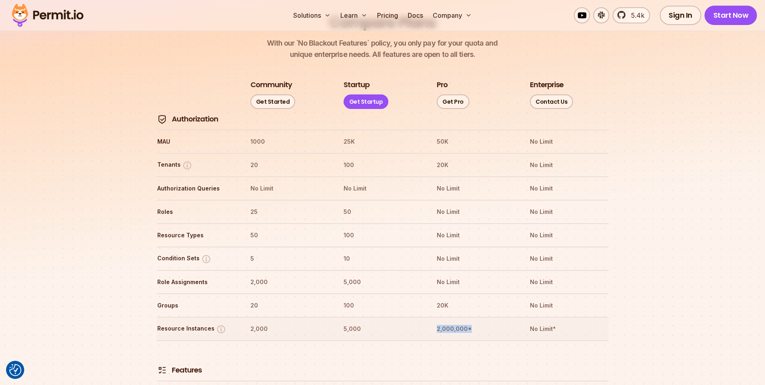
click at [475, 322] on th "2,000,000*" at bounding box center [476, 328] width 79 height 13
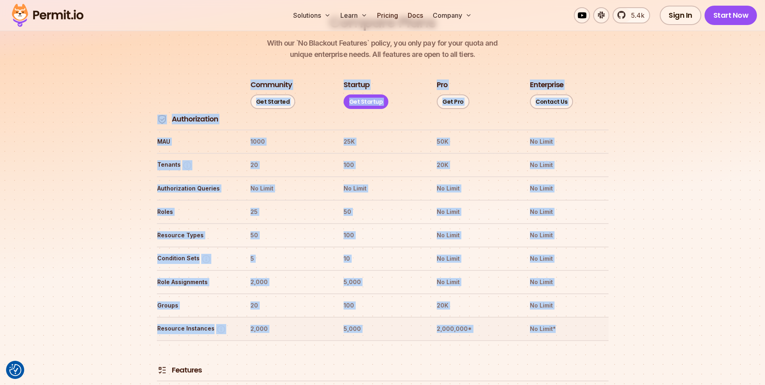
drag, startPoint x: 150, startPoint y: 305, endPoint x: 570, endPoint y: 301, distance: 420.1
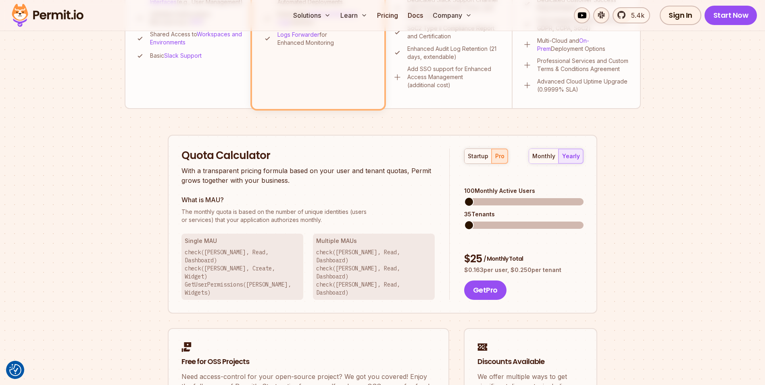
scroll to position [417, 0]
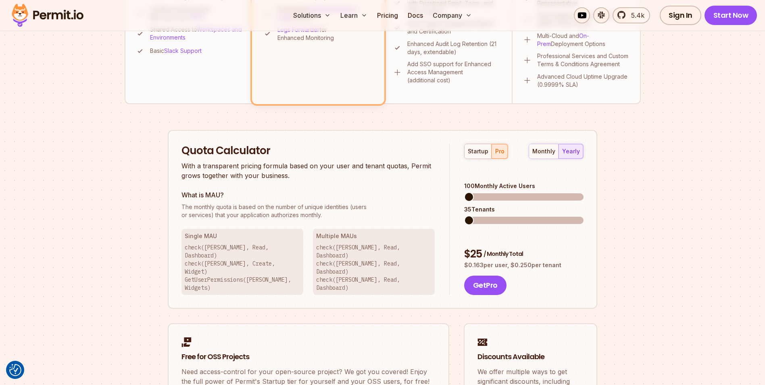
drag, startPoint x: 466, startPoint y: 229, endPoint x: 566, endPoint y: 240, distance: 100.8
click at [566, 247] on div "$ 25 / Monthly Total $ 0.163 per user, $ 0.250 per tenant" at bounding box center [523, 258] width 119 height 23
click at [566, 261] on p "$ 0.163 per user, $ 0.250 per tenant" at bounding box center [523, 265] width 119 height 8
click at [464, 192] on span at bounding box center [469, 197] width 10 height 10
click at [613, 175] on div "Permit Pricing From Free to Predictable Scaling From a startup with 100 users t…" at bounding box center [383, 63] width 516 height 763
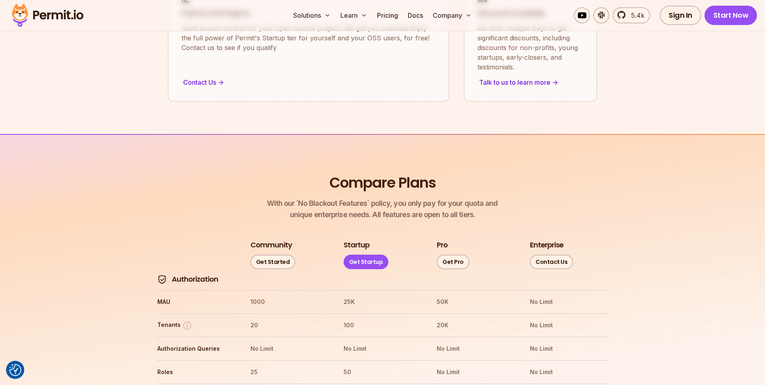
scroll to position [955, 0]
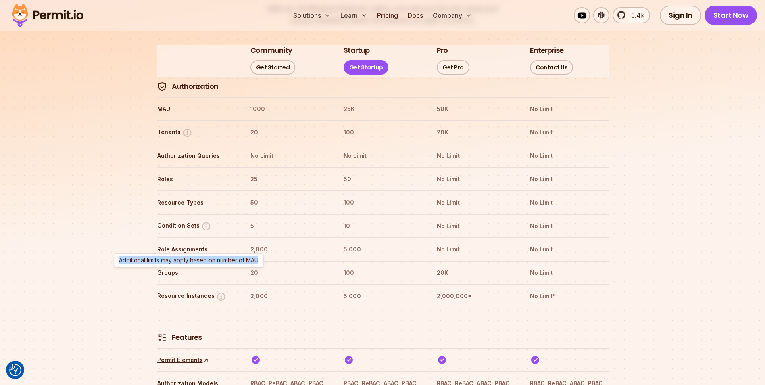
drag, startPoint x: 120, startPoint y: 261, endPoint x: 261, endPoint y: 266, distance: 140.9
click at [261, 266] on div "Additional limits may apply based on number of MAU Additional limits may apply …" at bounding box center [189, 260] width 150 height 14
click at [586, 290] on th "No Limit*" at bounding box center [569, 296] width 79 height 13
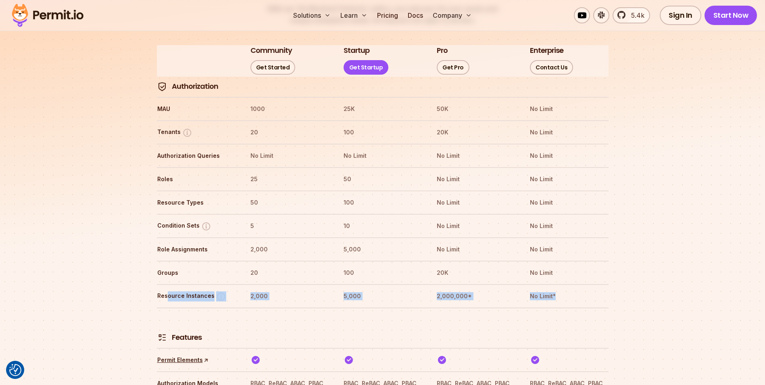
drag, startPoint x: 581, startPoint y: 276, endPoint x: 167, endPoint y: 276, distance: 413.2
click at [167, 284] on tr "Resource Instances 2,000 5,000 2,000,000* No Limit*" at bounding box center [383, 295] width 452 height 23
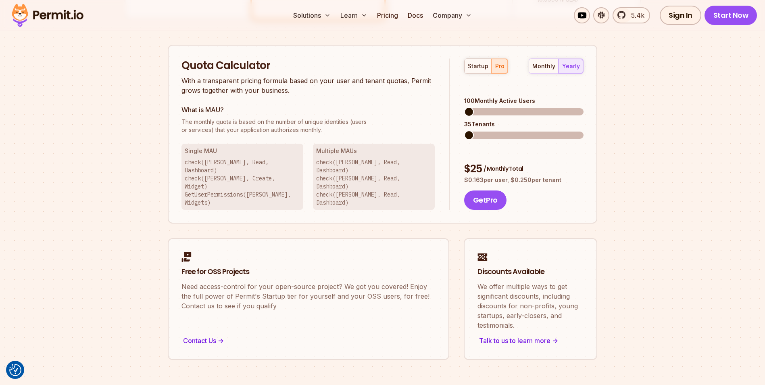
scroll to position [451, 0]
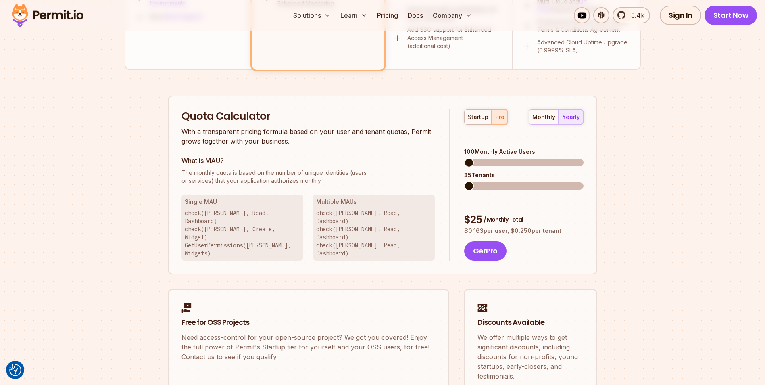
click at [464, 158] on span at bounding box center [469, 163] width 10 height 10
click at [464, 181] on span at bounding box center [469, 186] width 10 height 10
click at [464, 158] on span at bounding box center [469, 163] width 10 height 10
click at [757, 78] on section "Permit Pricing From Free to Predictable Scaling From a startup with 100 users t…" at bounding box center [382, 6] width 765 height 873
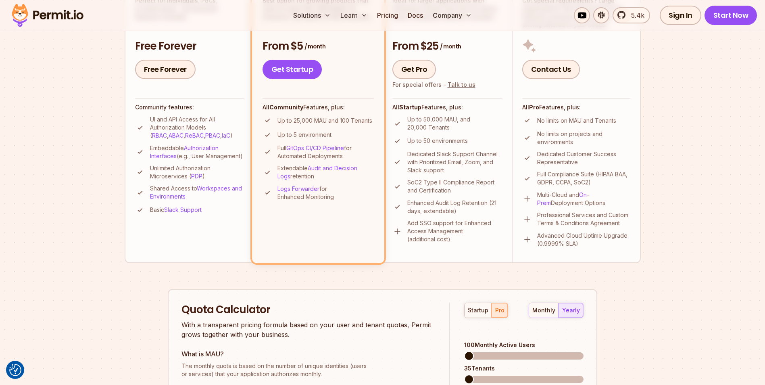
scroll to position [202, 0]
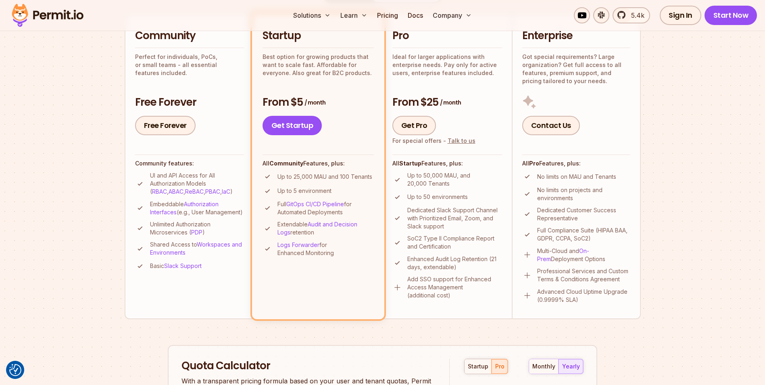
click at [724, 97] on section "Permit Pricing From Free to Predictable Scaling From a startup with 100 users t…" at bounding box center [382, 255] width 765 height 873
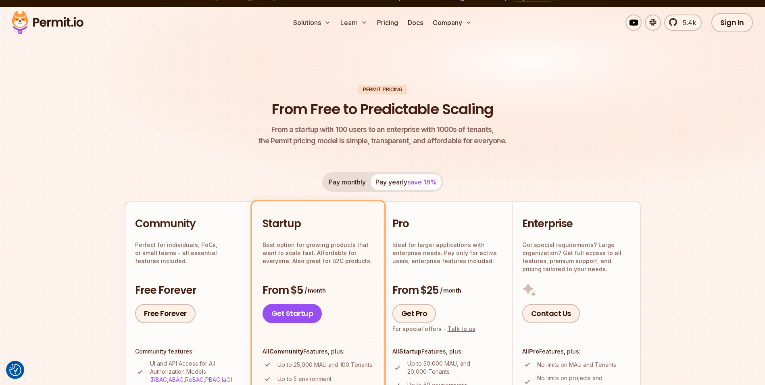
scroll to position [3, 0]
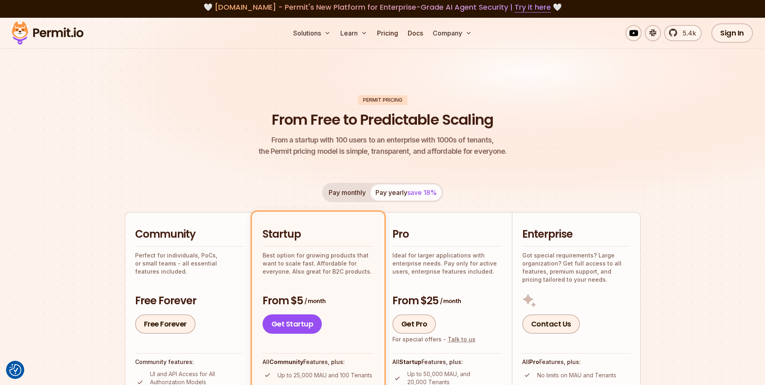
click at [559, 142] on header "Permit Pricing From Free to Predictable Scaling From a startup with 100 users t…" at bounding box center [383, 126] width 516 height 62
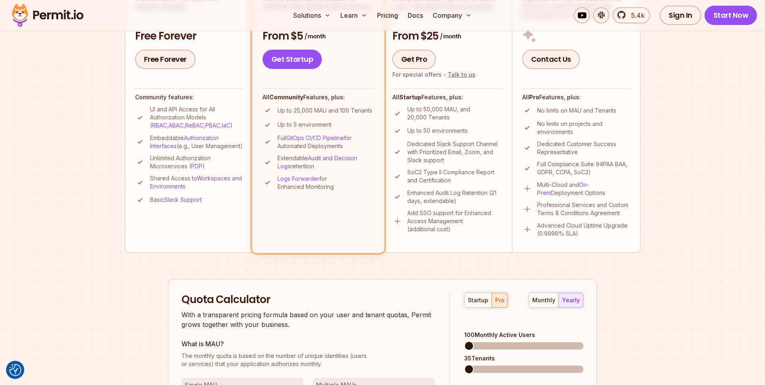
scroll to position [309, 0]
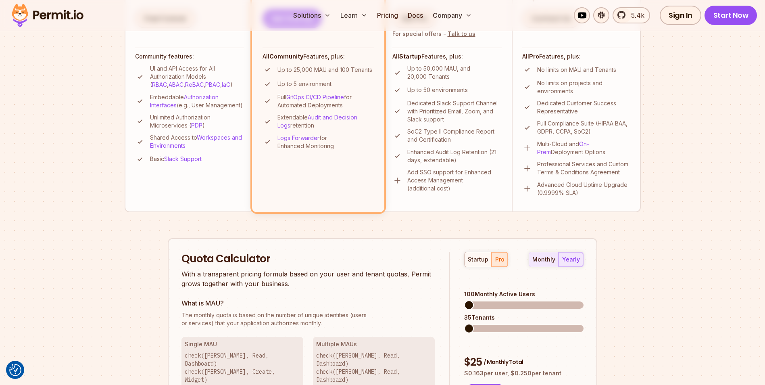
click at [542, 259] on div "monthly" at bounding box center [544, 259] width 23 height 8
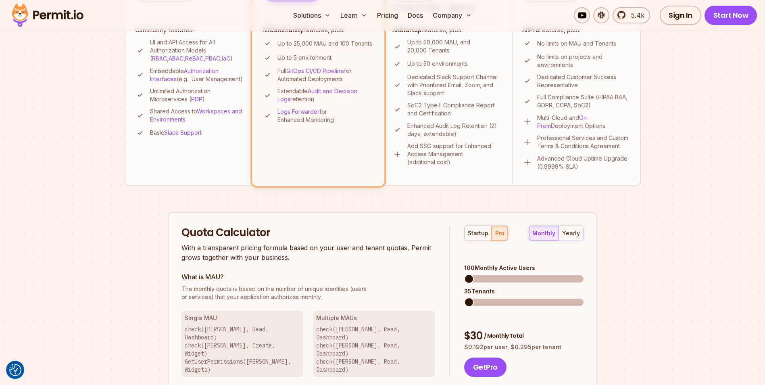
scroll to position [336, 0]
click at [581, 228] on button "yearly" at bounding box center [571, 232] width 25 height 15
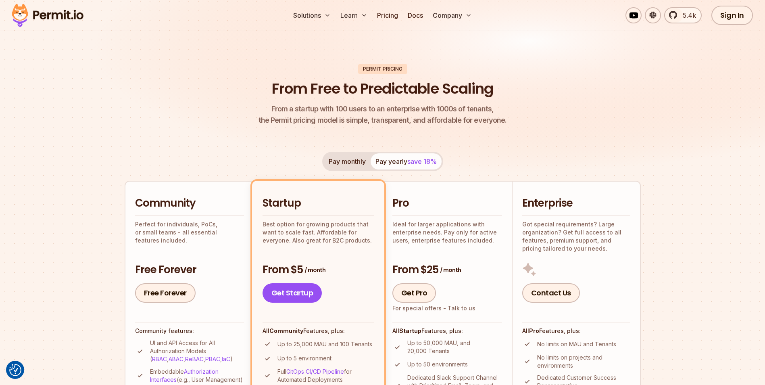
scroll to position [0, 0]
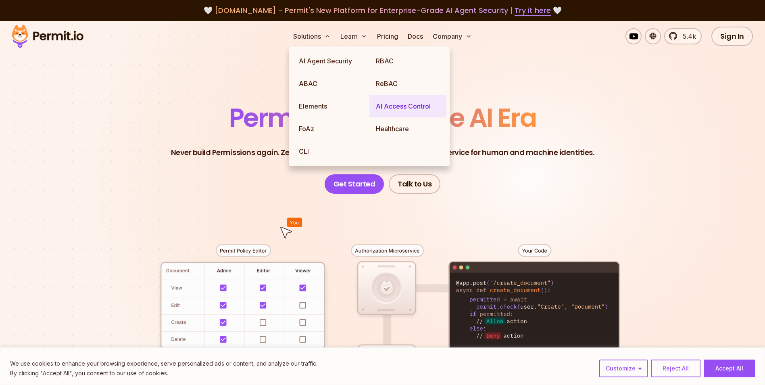
click at [395, 105] on link "AI Access Control" at bounding box center [408, 106] width 77 height 23
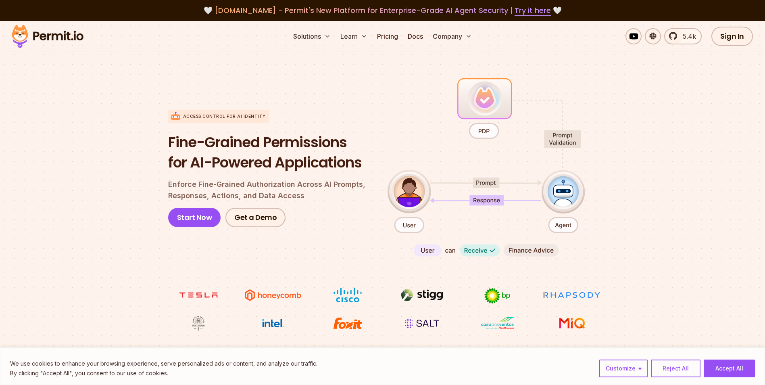
click at [96, 161] on section "Access control for AI Identity Fine-Grained Permissions for AI-Powered Applicat…" at bounding box center [382, 204] width 765 height 320
drag, startPoint x: 120, startPoint y: 171, endPoint x: 108, endPoint y: 168, distance: 12.1
click at [108, 168] on section "Access control for AI Identity Fine-Grained Permissions for AI-Powered Applicat…" at bounding box center [382, 204] width 765 height 320
drag, startPoint x: 108, startPoint y: 168, endPoint x: 100, endPoint y: 162, distance: 10.2
click at [100, 162] on section "Access control for AI Identity Fine-Grained Permissions for AI-Powered Applicat…" at bounding box center [382, 204] width 765 height 320
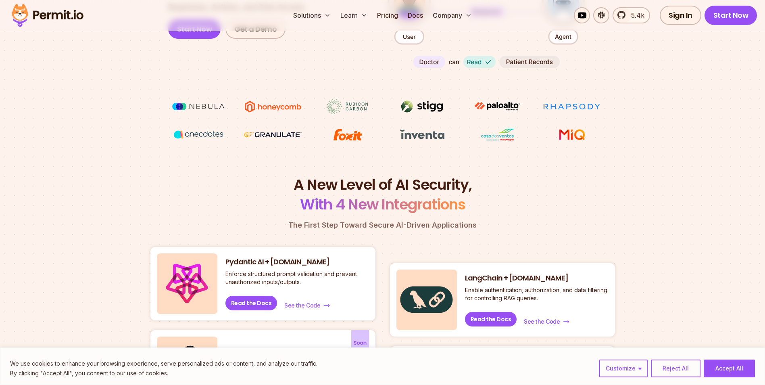
scroll to position [565, 0]
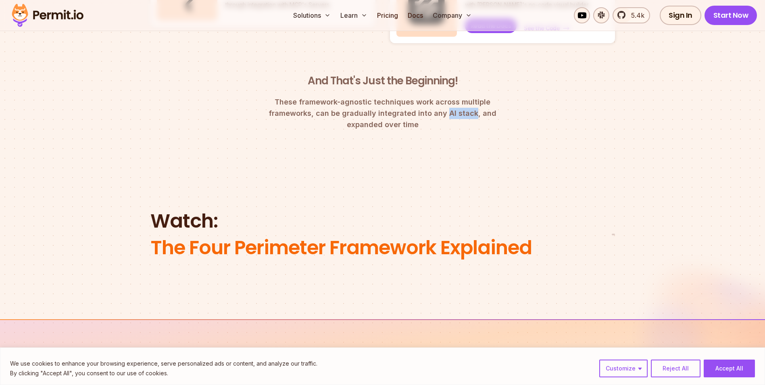
drag, startPoint x: 389, startPoint y: 113, endPoint x: 415, endPoint y: 114, distance: 25.8
click at [415, 114] on p "These framework-agnostic techniques work across multiple frameworks, can be gra…" at bounding box center [383, 113] width 258 height 34
click at [111, 169] on section "Watch: The Four Perimeter Framework Explained" at bounding box center [382, 244] width 765 height 150
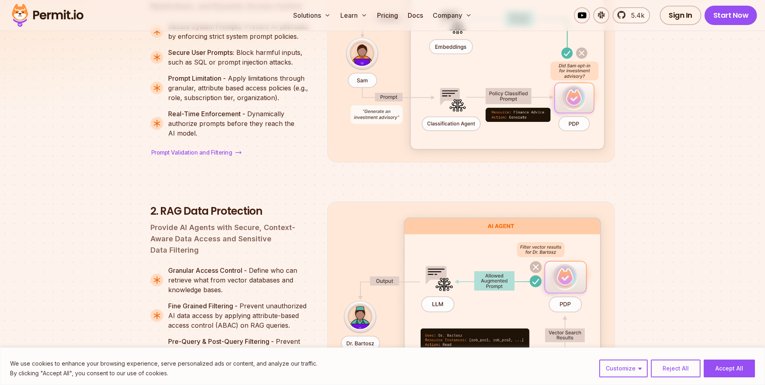
scroll to position [955, 0]
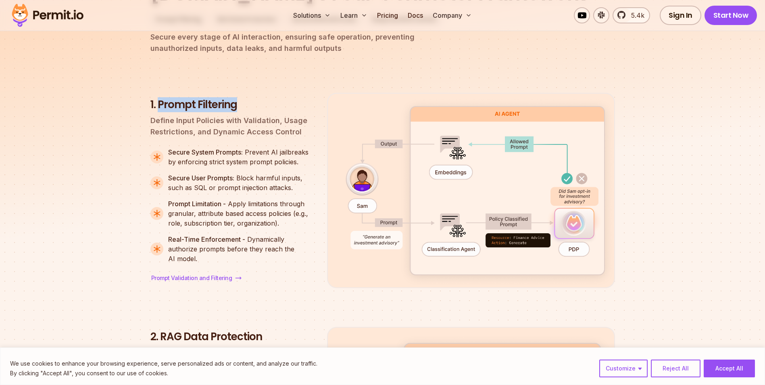
drag, startPoint x: 159, startPoint y: 171, endPoint x: 274, endPoint y: 171, distance: 115.0
click at [274, 112] on h3 "1. Prompt Filtering" at bounding box center [233, 105] width 164 height 15
copy h3 "Prompt Filtering"
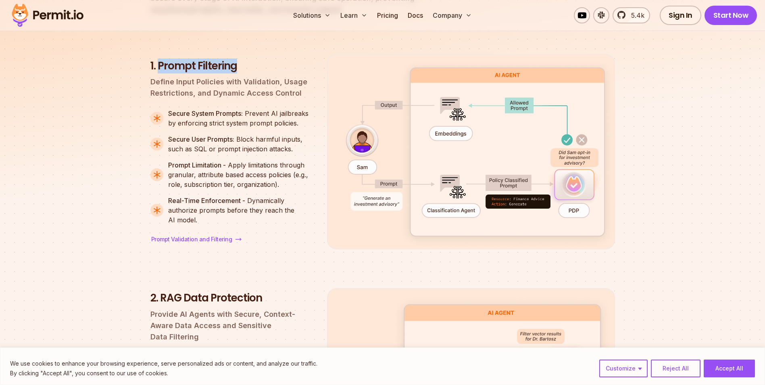
scroll to position [1238, 0]
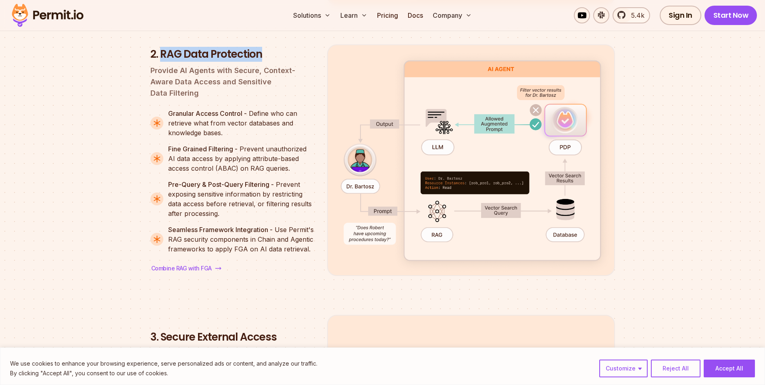
drag, startPoint x: 161, startPoint y: 121, endPoint x: 282, endPoint y: 121, distance: 120.7
click at [282, 62] on h3 "2. RAG Data Protection" at bounding box center [233, 54] width 164 height 15
copy h3 "RAG Data Protection"
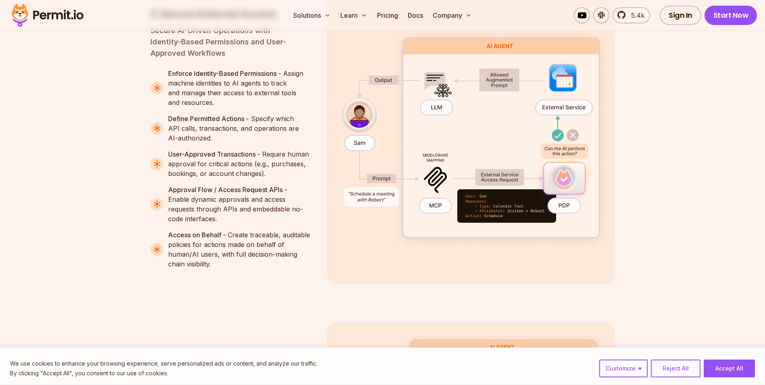
scroll to position [1816, 0]
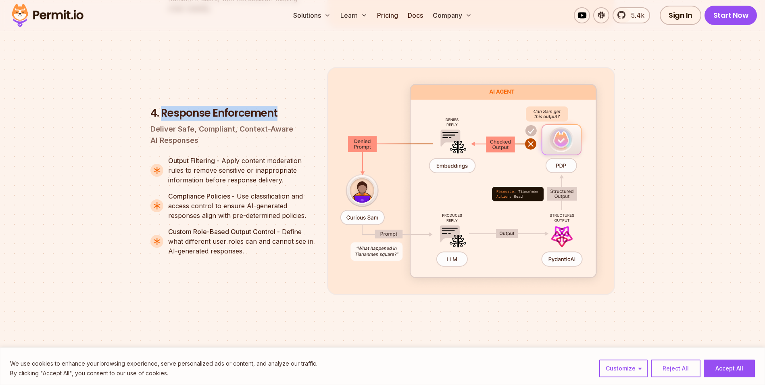
drag, startPoint x: 163, startPoint y: 180, endPoint x: 292, endPoint y: 179, distance: 129.1
click at [292, 121] on h3 "4. Response Enforcement" at bounding box center [233, 113] width 164 height 15
copy h3 "Response Enforcement"
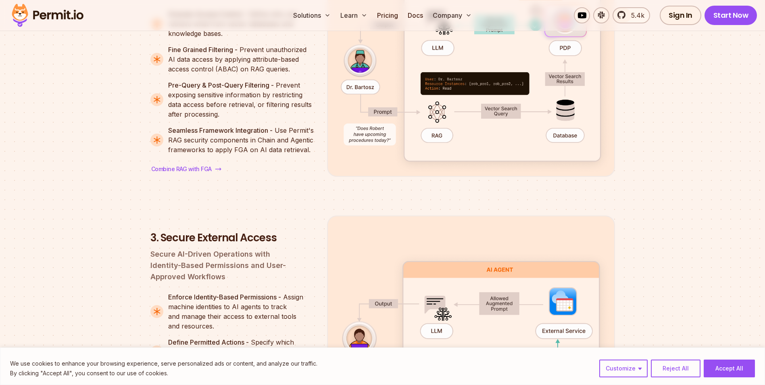
scroll to position [1480, 0]
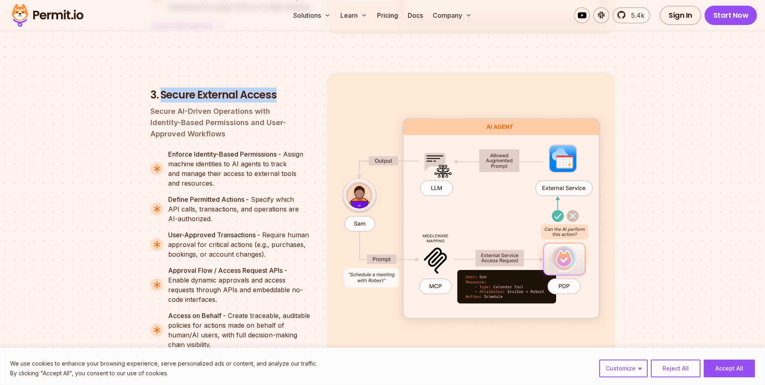
drag, startPoint x: 161, startPoint y: 166, endPoint x: 273, endPoint y: 162, distance: 111.4
click at [273, 102] on h3 "3. Secure External Access" at bounding box center [233, 95] width 164 height 15
copy h3 "Secure External Access"
